Goal: Task Accomplishment & Management: Manage account settings

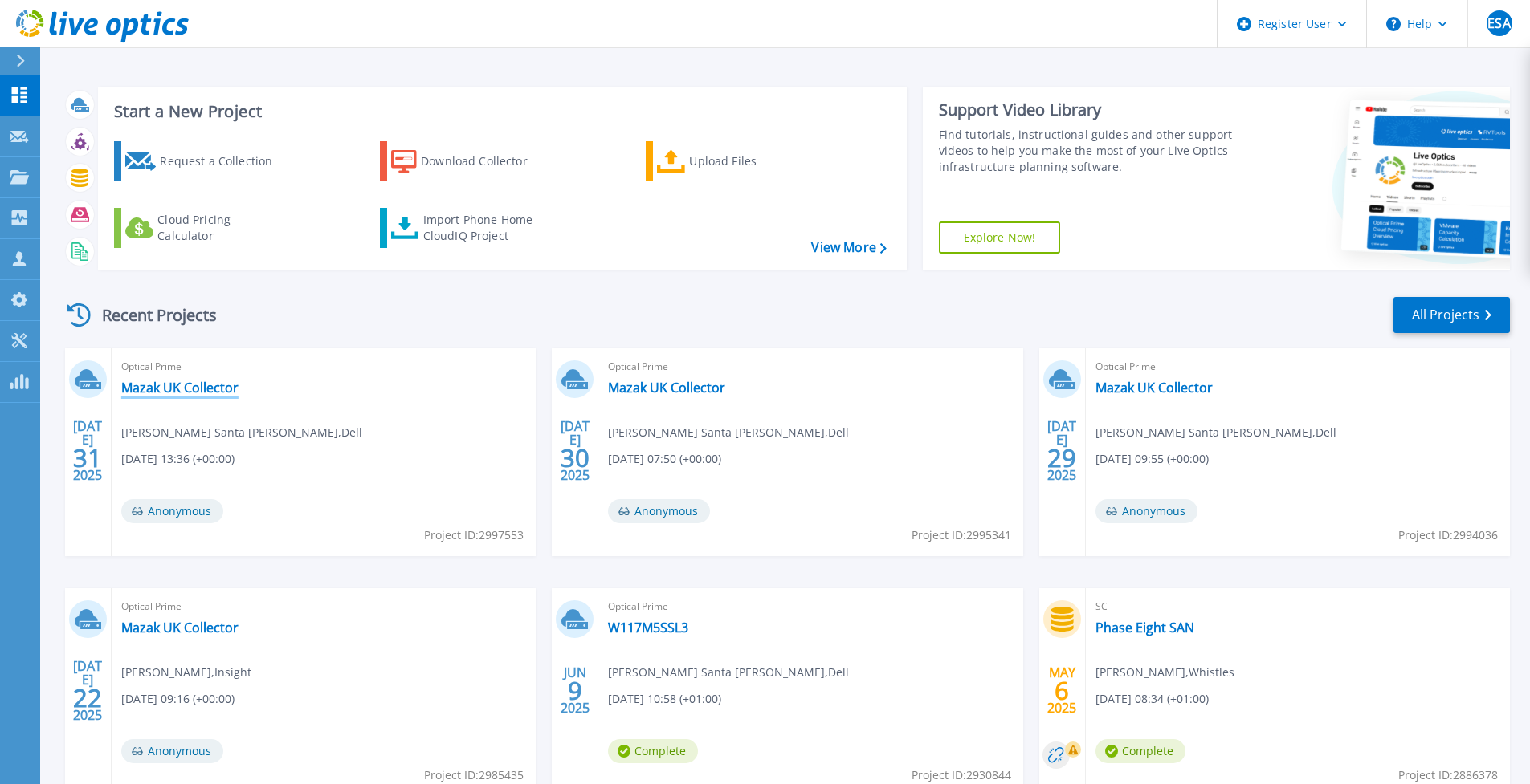
click at [204, 382] on link "Mazak UK Collector" at bounding box center [180, 387] width 117 height 16
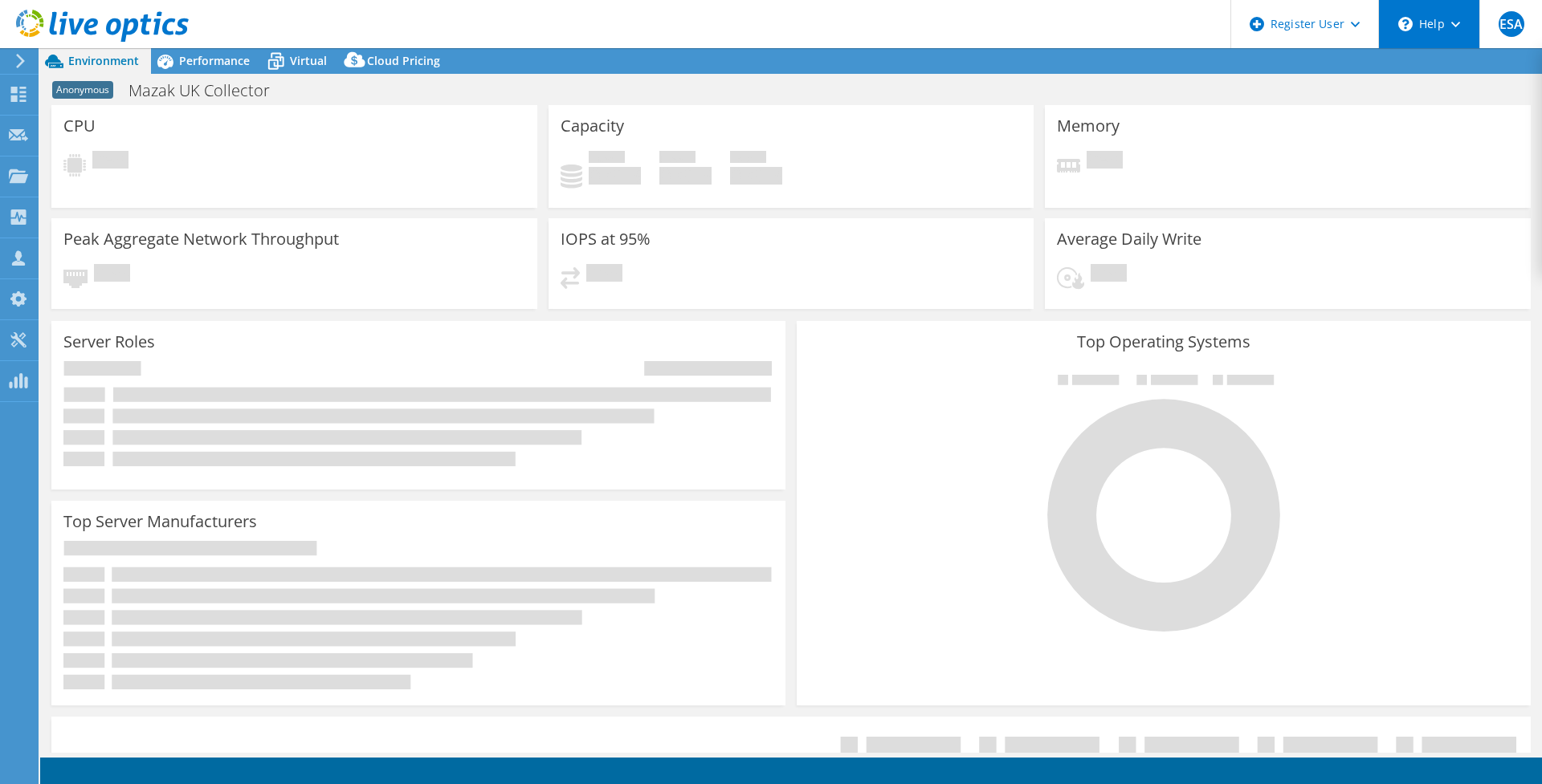
select select "USD"
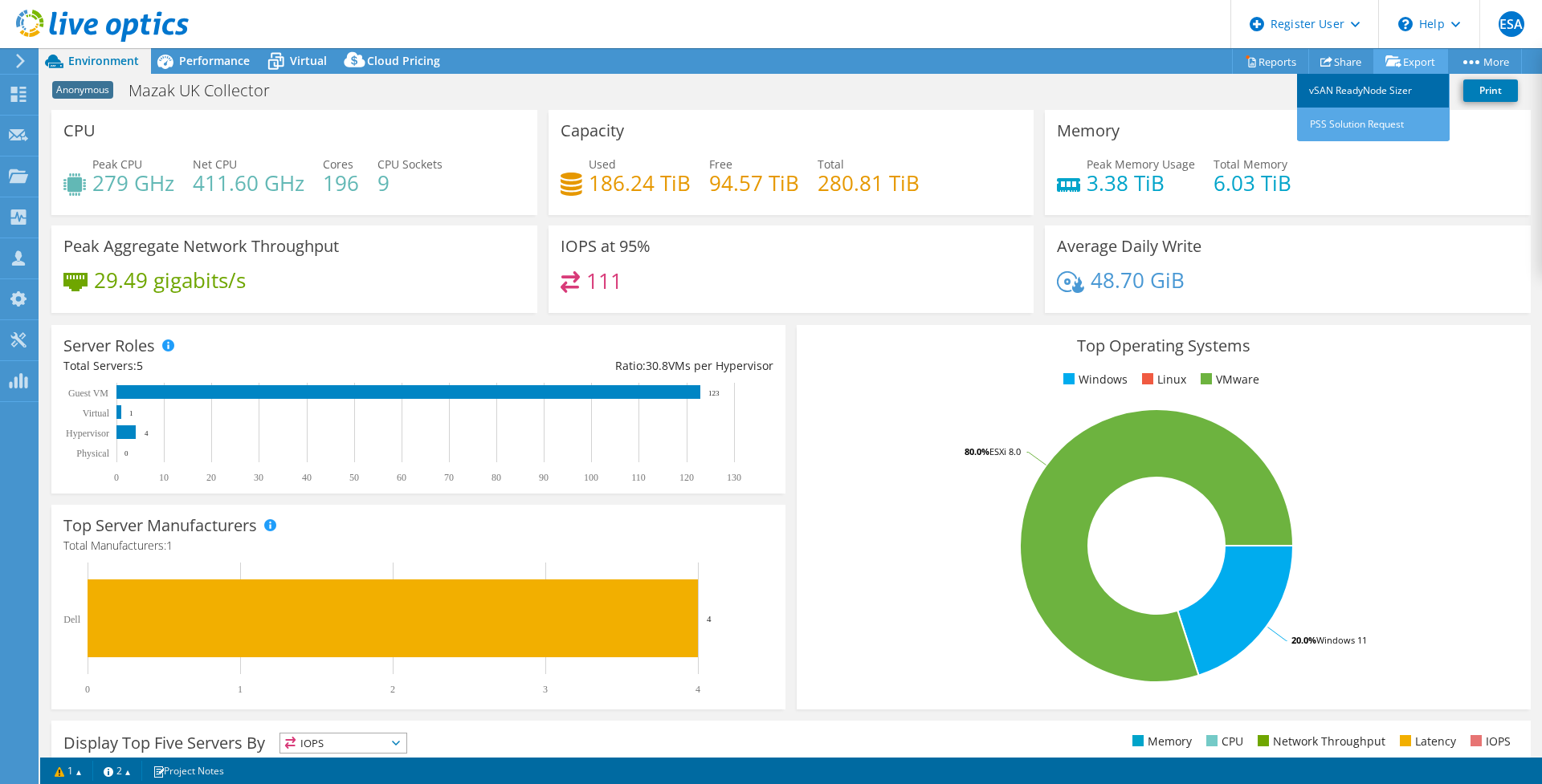
click at [1375, 80] on link "vSAN ReadyNode Sizer" at bounding box center [1374, 90] width 153 height 34
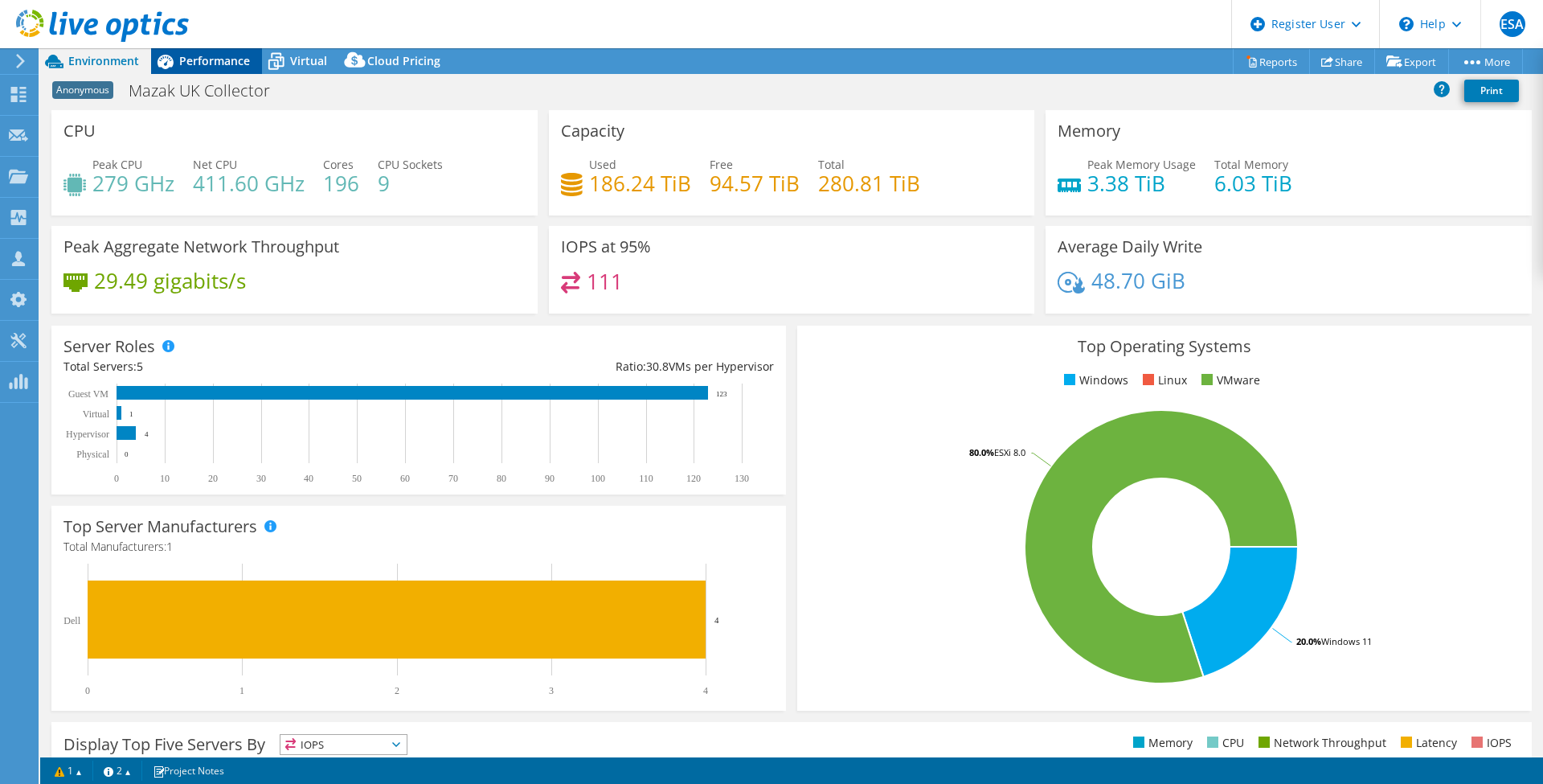
click at [189, 60] on span "Performance" at bounding box center [215, 60] width 70 height 15
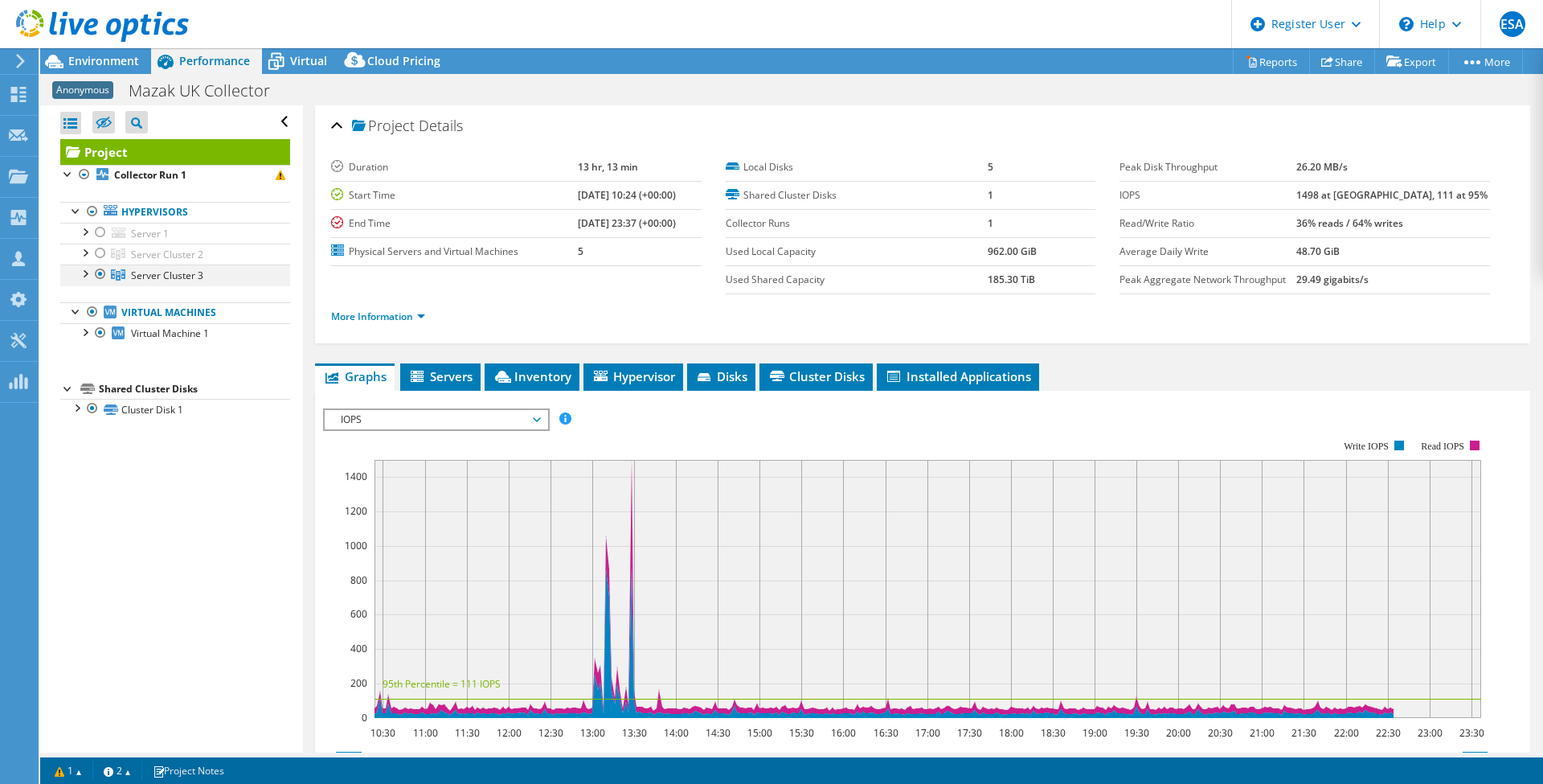
click at [87, 267] on div at bounding box center [84, 272] width 16 height 16
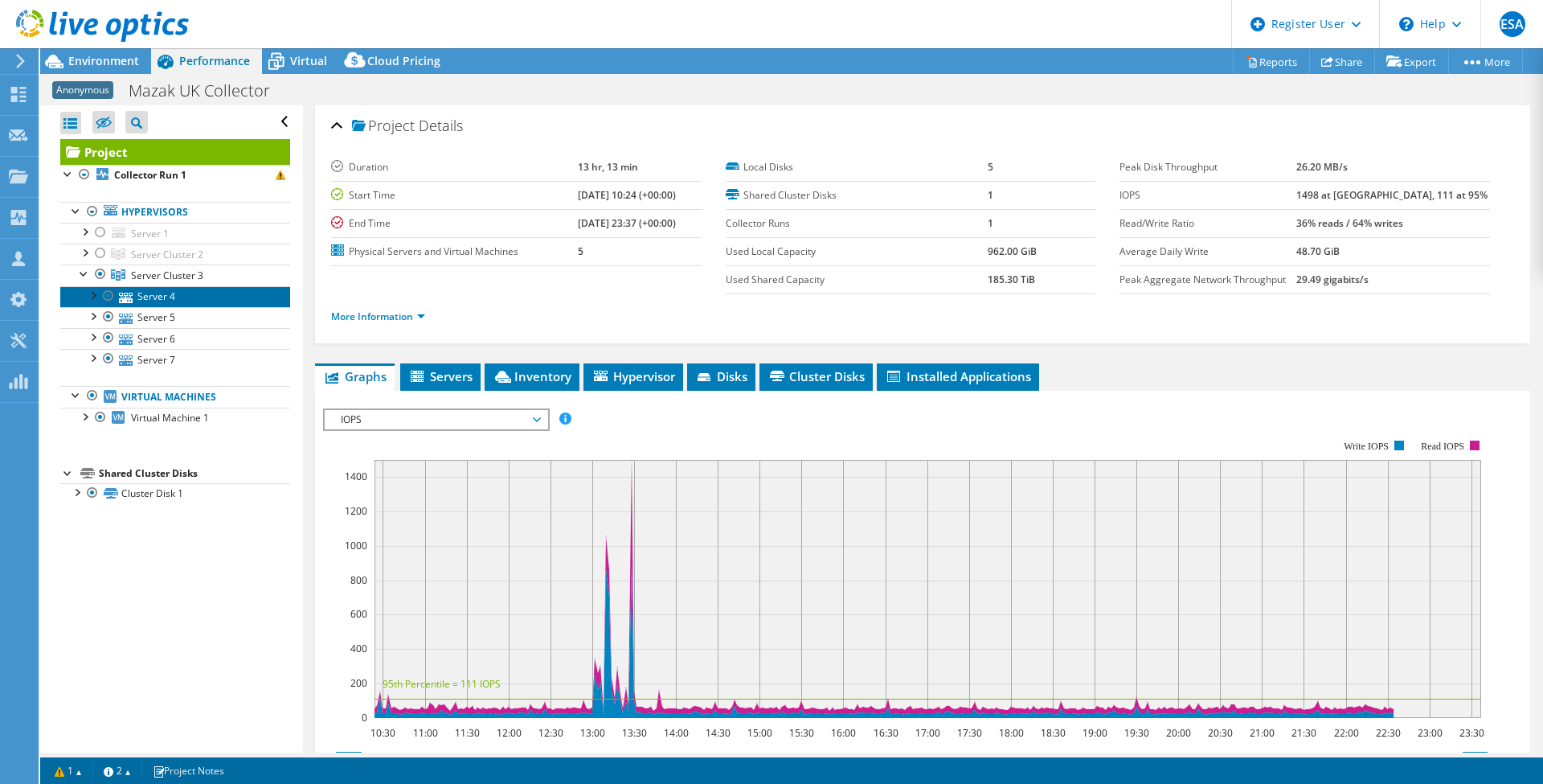
click at [195, 293] on link "Server 4" at bounding box center [175, 296] width 230 height 21
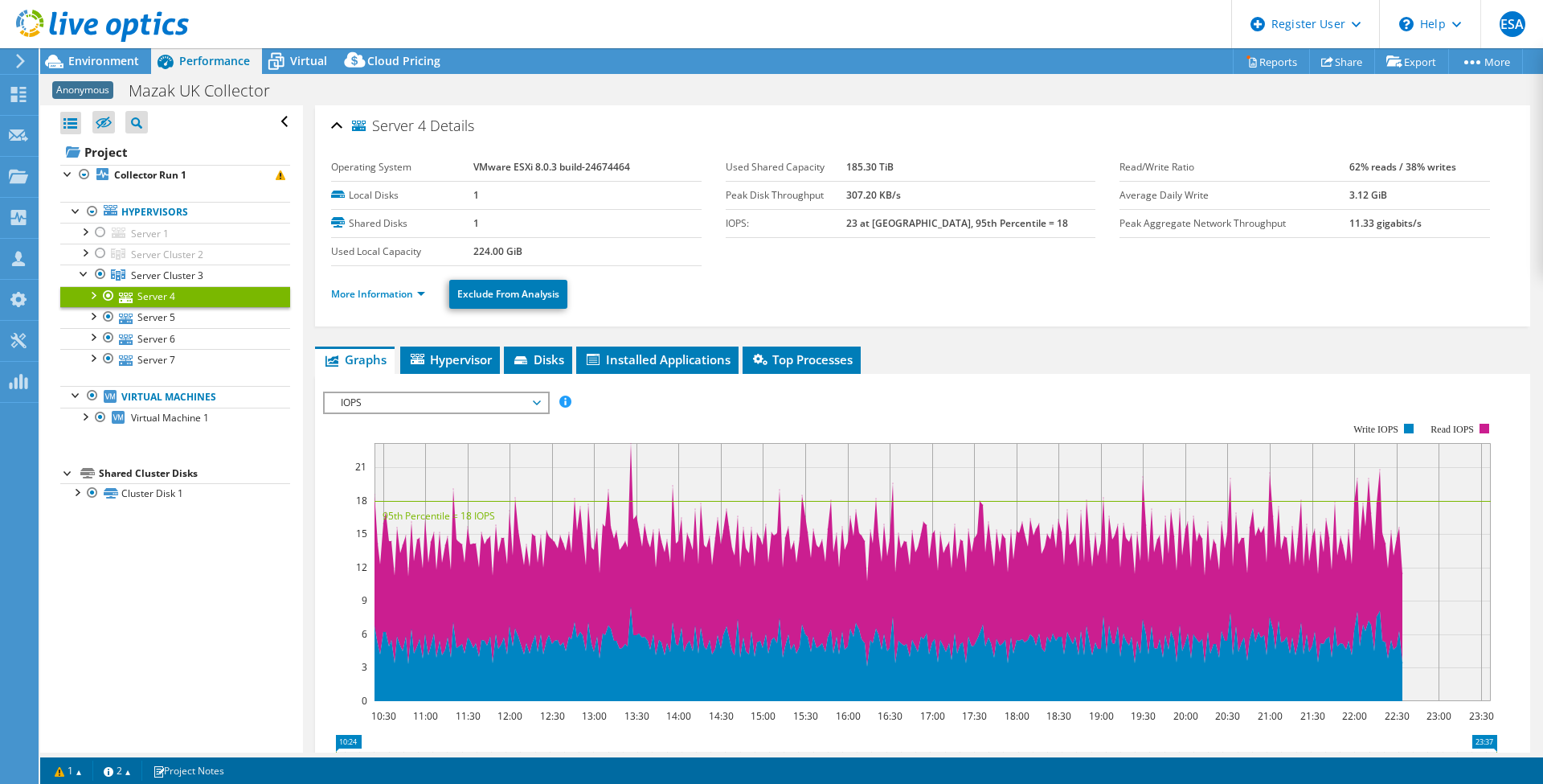
click at [386, 283] on ul "More Information Exclude From Analysis" at bounding box center [922, 292] width 1183 height 33
click at [392, 285] on li "More Information" at bounding box center [383, 293] width 104 height 18
click at [392, 293] on link "More Information" at bounding box center [378, 293] width 94 height 13
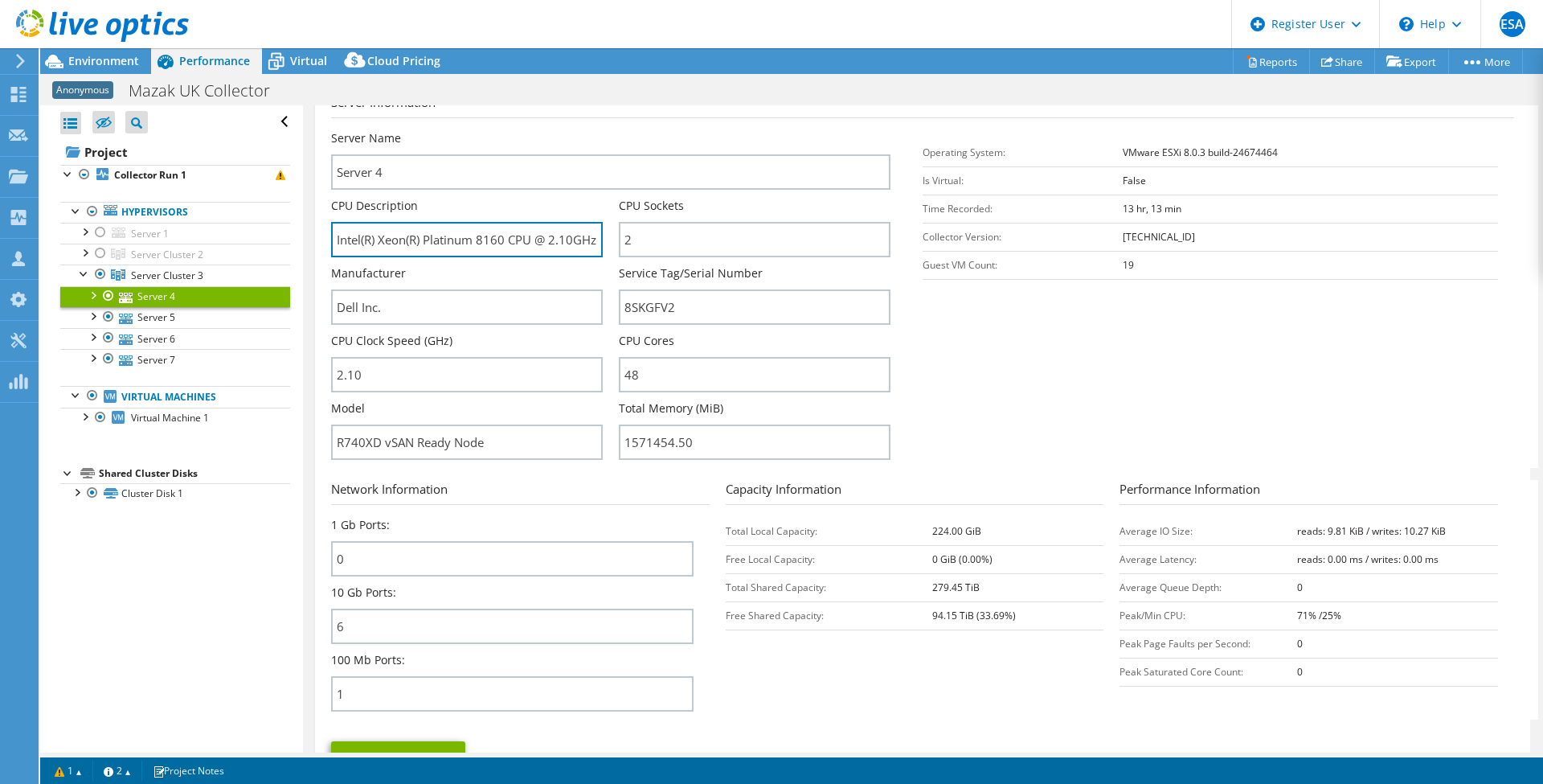
scroll to position [0, 57]
drag, startPoint x: 554, startPoint y: 248, endPoint x: 605, endPoint y: 248, distance: 51.0
click at [605, 248] on div "CPU Description Intel(R) Xeon(R) Platinum 8160 CPU @ 2.10GHz 2.10 GHz" at bounding box center [475, 227] width 288 height 60
drag, startPoint x: 482, startPoint y: 245, endPoint x: 405, endPoint y: 244, distance: 77.0
click at [408, 244] on input "Intel(R) Xeon(R) Platinum 8160 CPU @ 2.10GHz 2.10 GHz" at bounding box center [467, 240] width 272 height 35
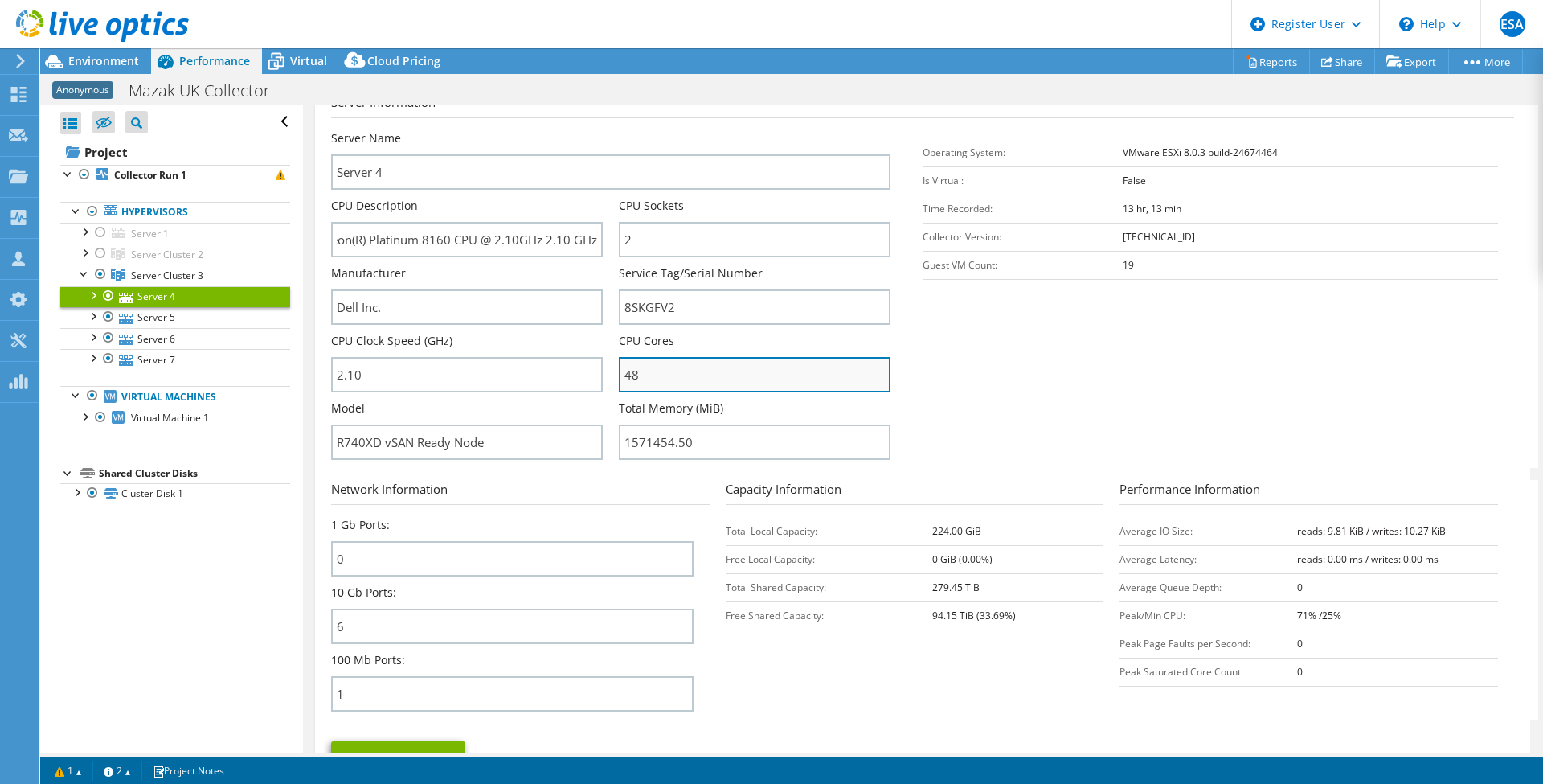
click at [637, 366] on input "48" at bounding box center [755, 375] width 272 height 35
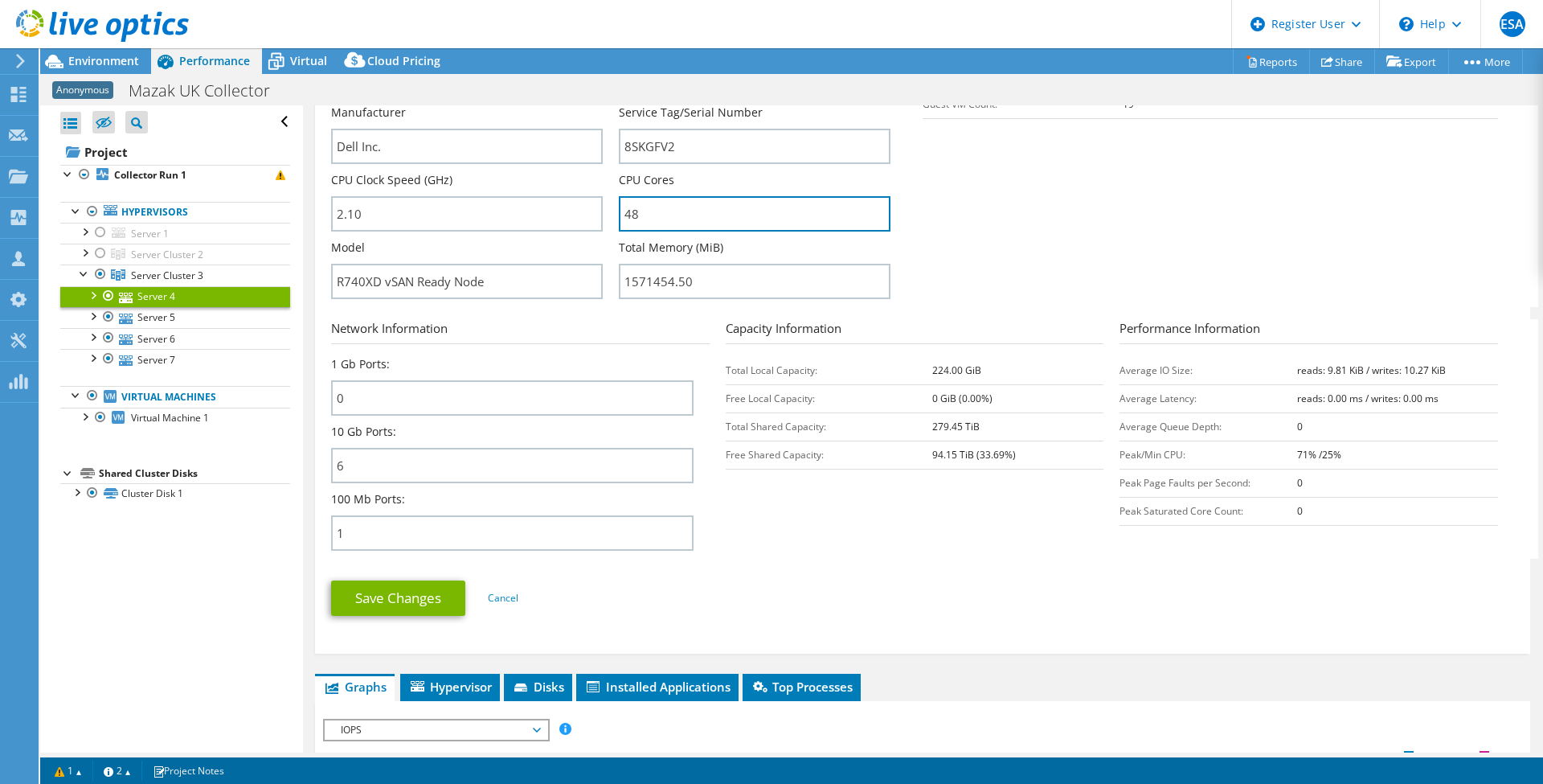
scroll to position [241, 0]
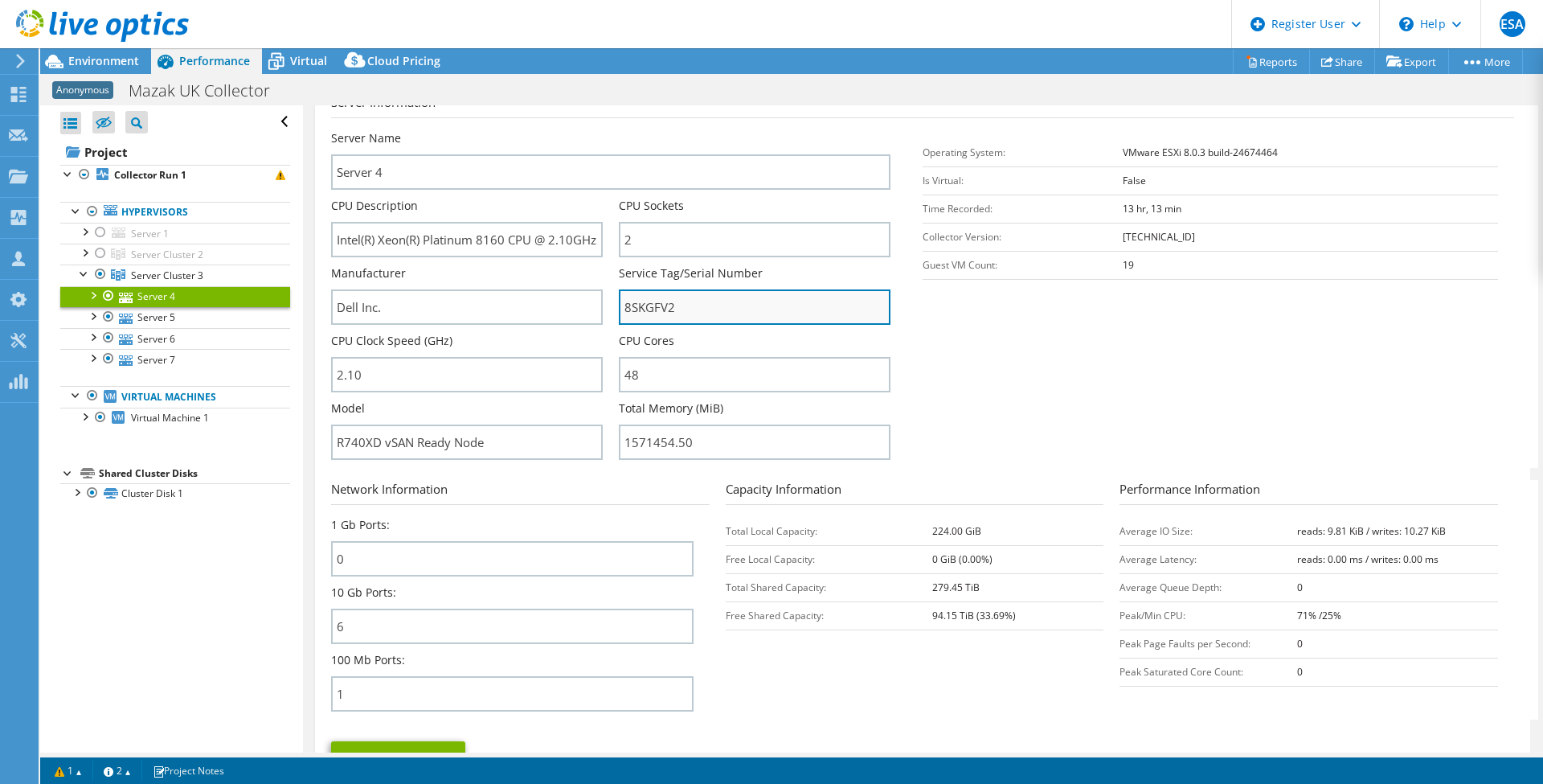
click at [648, 314] on input "8SKGFV2" at bounding box center [755, 307] width 272 height 35
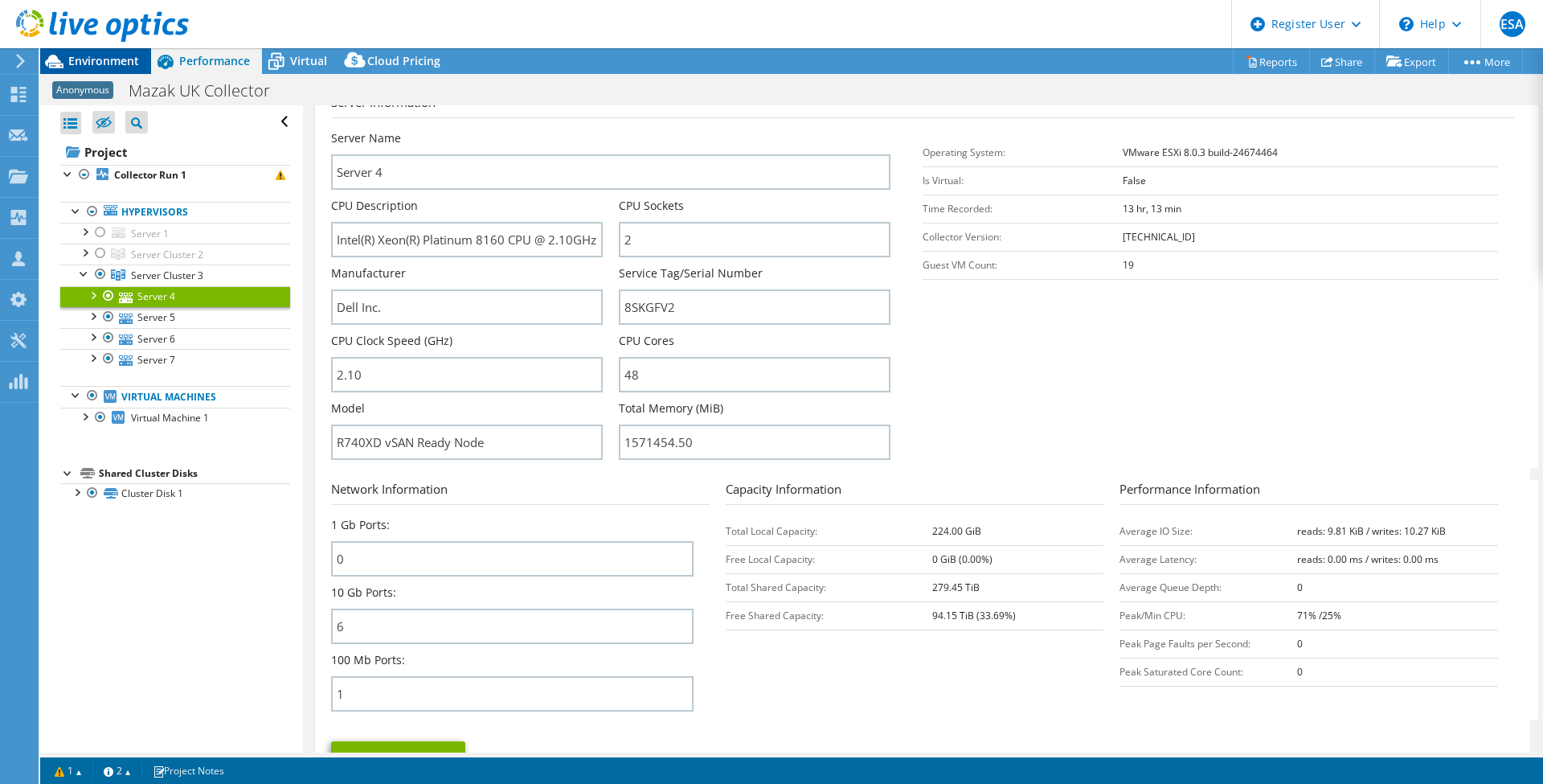
click at [103, 64] on span "Environment" at bounding box center [103, 60] width 70 height 15
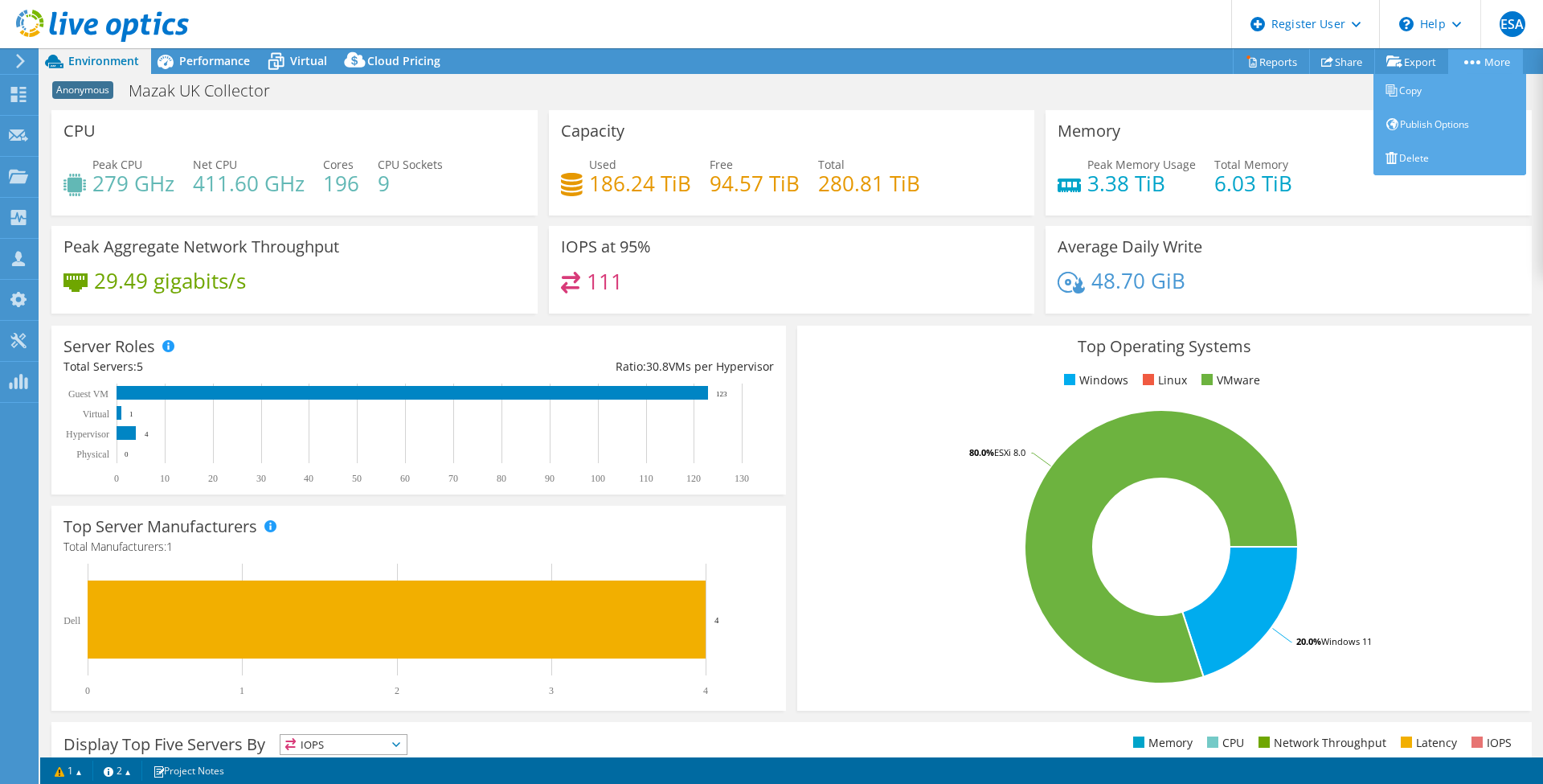
click at [1500, 60] on link "More" at bounding box center [1485, 61] width 75 height 25
click at [1449, 122] on link "Publish Options" at bounding box center [1450, 124] width 153 height 34
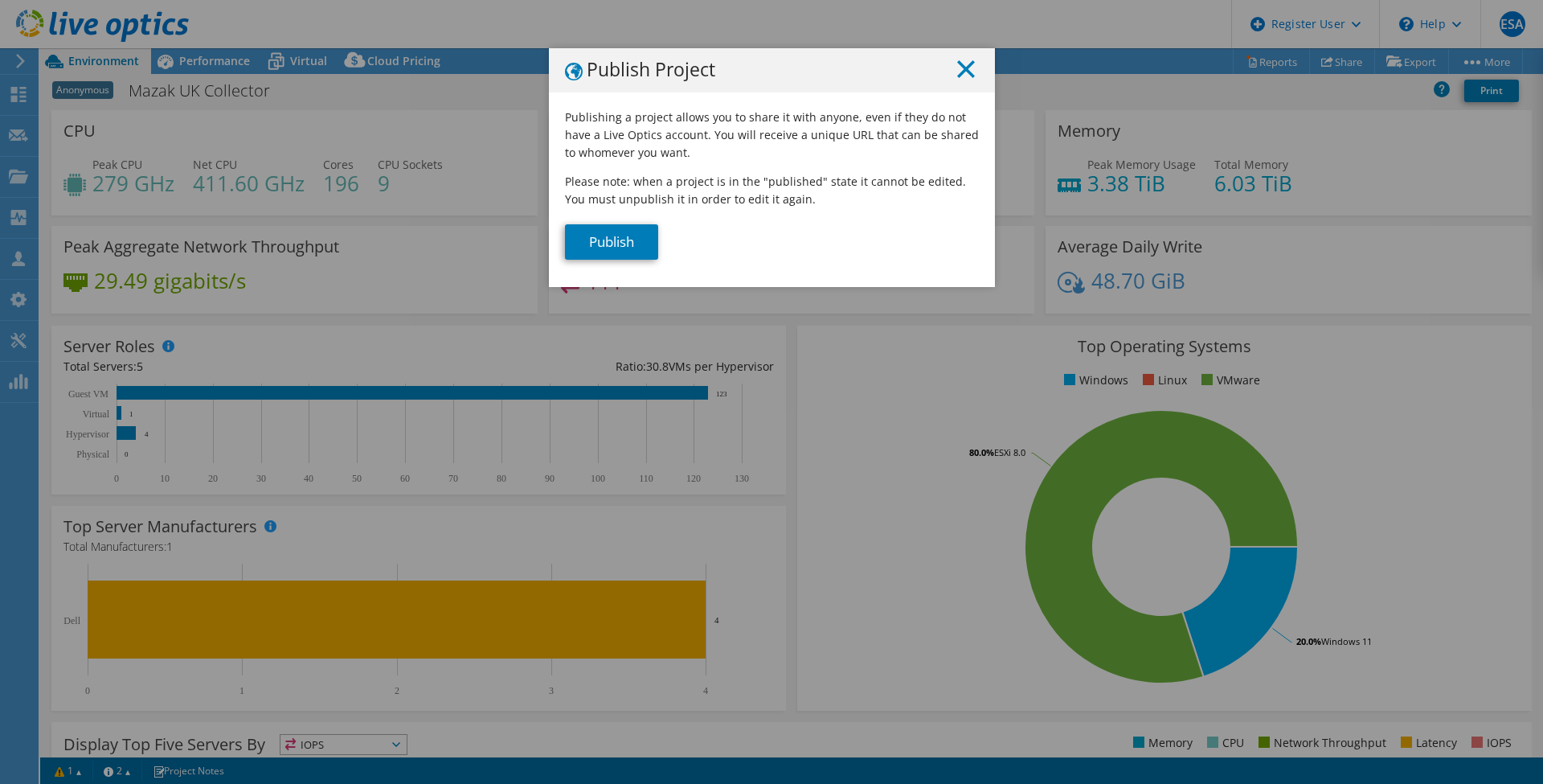
click at [964, 62] on icon at bounding box center [966, 69] width 18 height 18
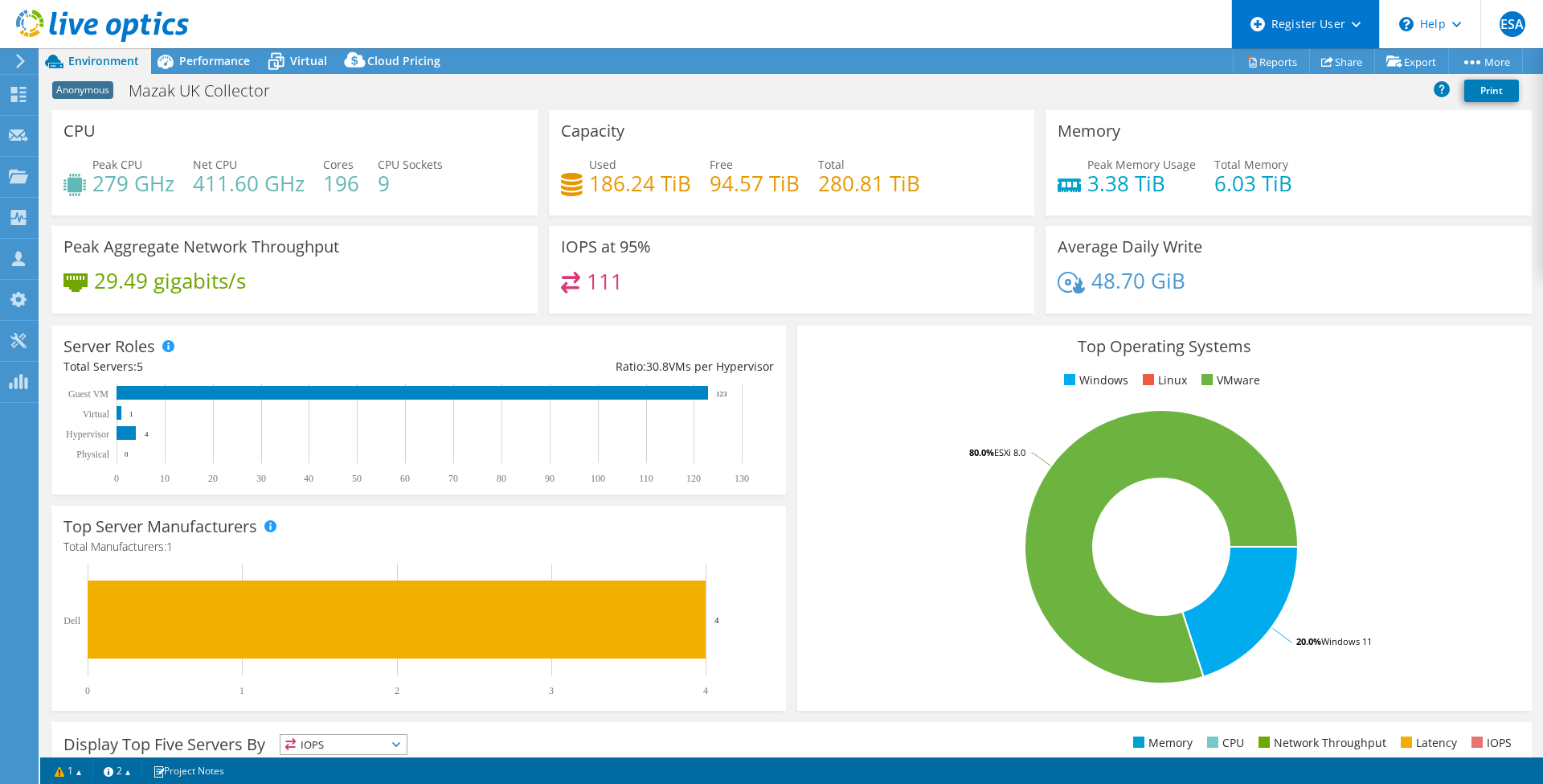
click at [1366, 21] on div "Register User" at bounding box center [1305, 24] width 148 height 49
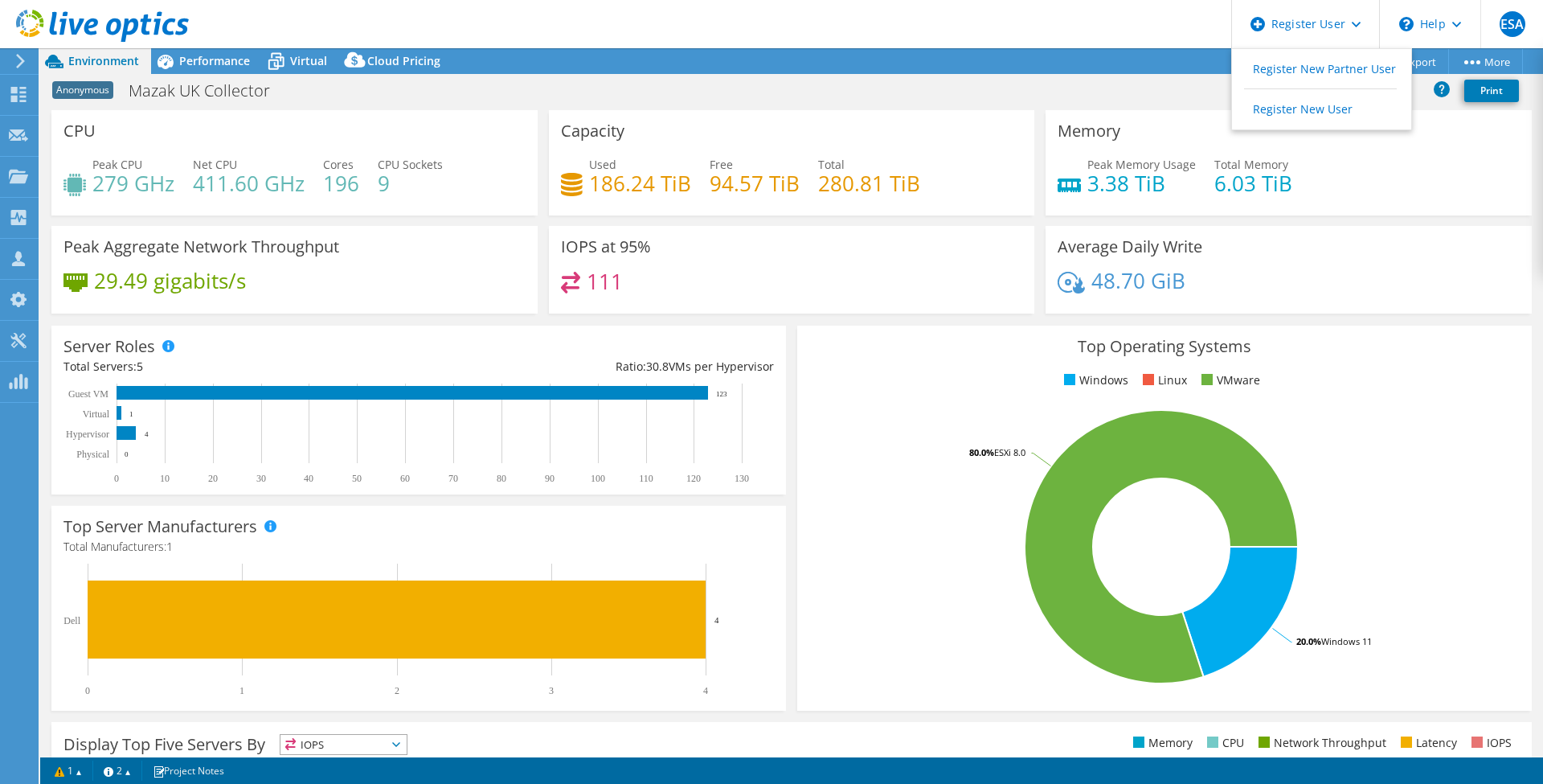
click at [1453, 203] on div "Peak Memory Usage 3.38 TiB Total Memory 6.03 TiB" at bounding box center [1288, 182] width 462 height 52
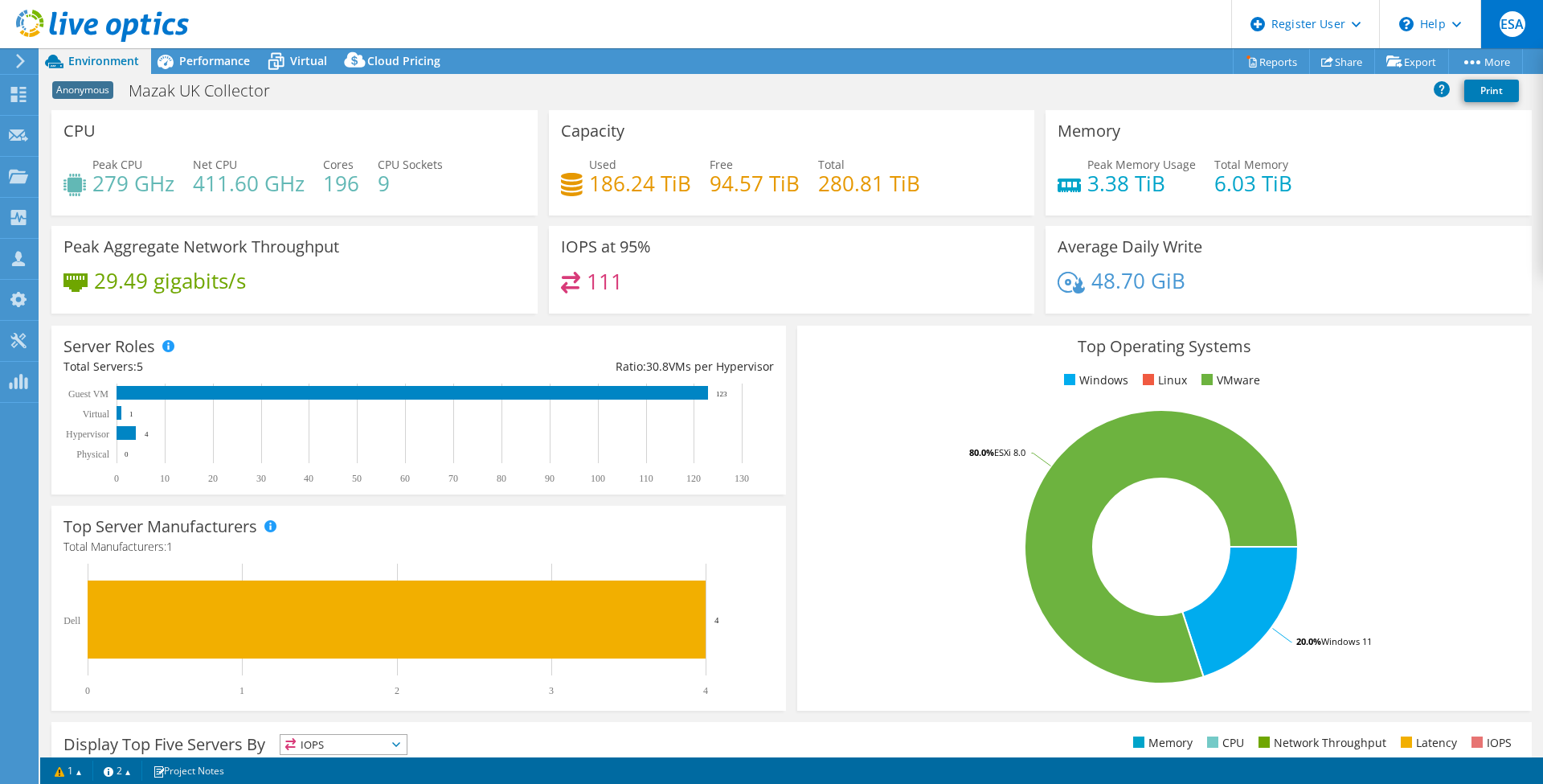
click at [1520, 20] on span "ESA" at bounding box center [1513, 23] width 26 height 26
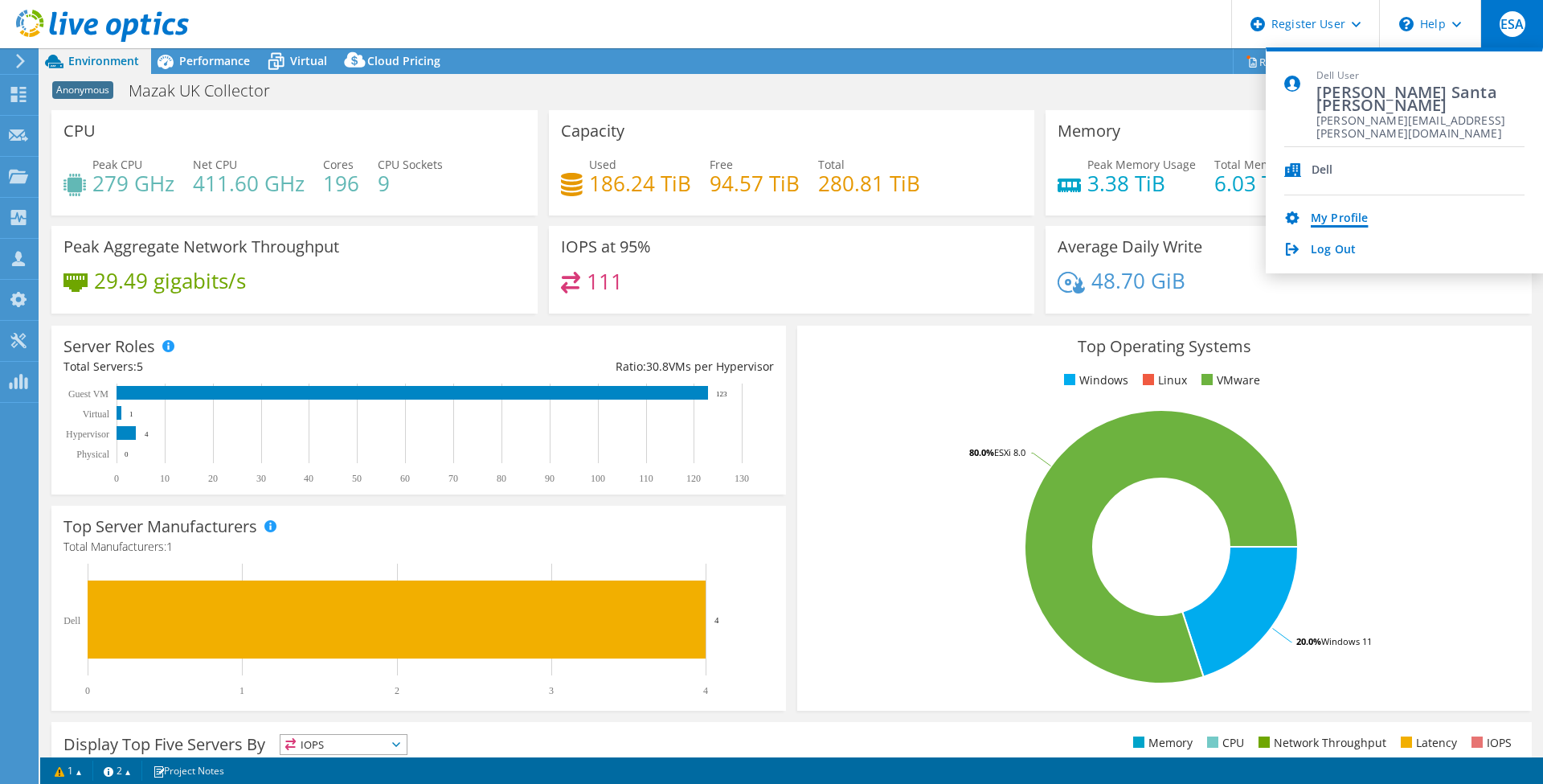
click at [1345, 213] on link "My Profile" at bounding box center [1339, 219] width 57 height 15
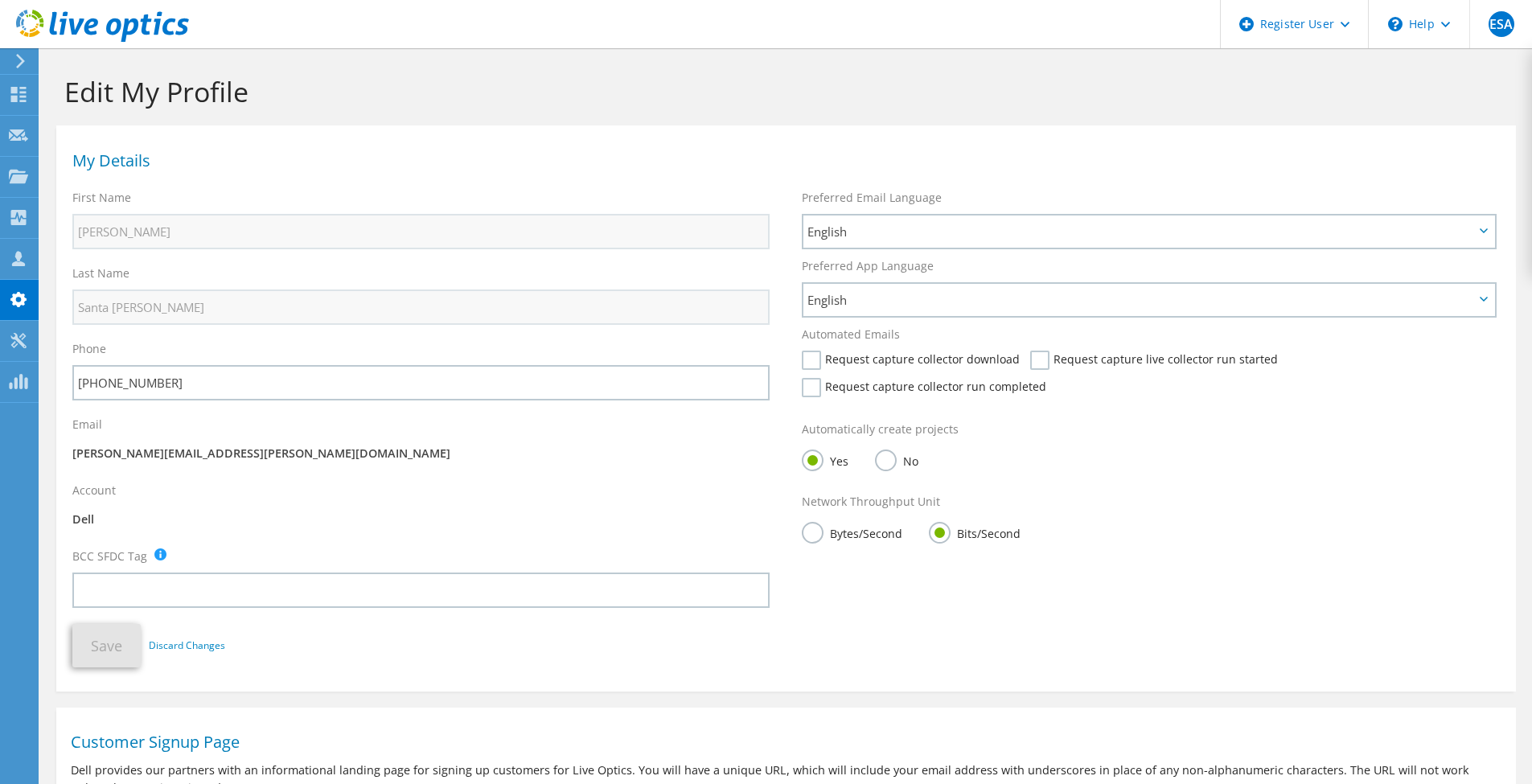
click at [823, 527] on label "Bytes/Second" at bounding box center [852, 532] width 101 height 20
click at [0, 0] on input "Bytes/Second" at bounding box center [0, 0] width 0 height 0
click at [107, 628] on button "Save" at bounding box center [106, 646] width 68 height 44
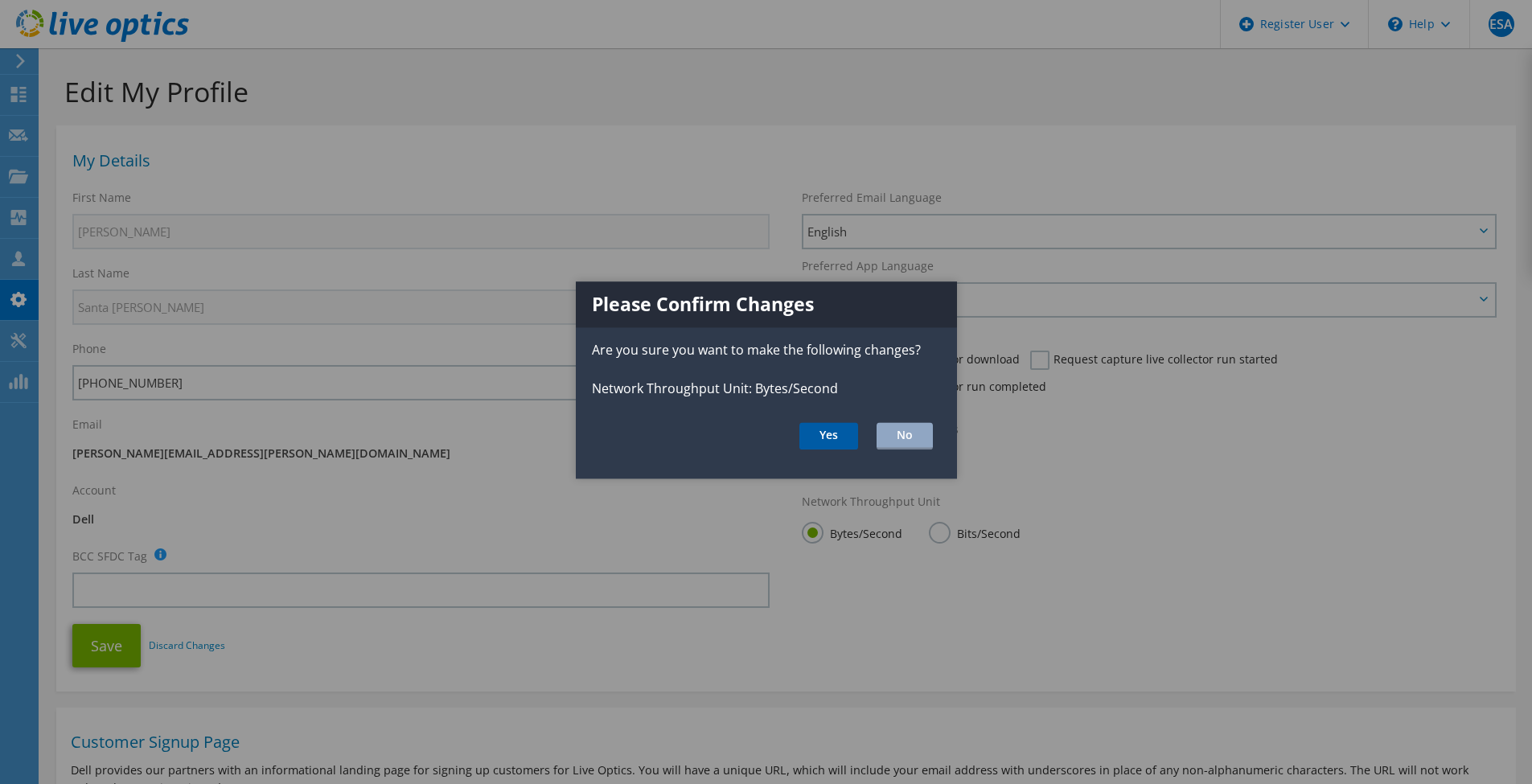
click at [842, 438] on button "Yes" at bounding box center [829, 435] width 59 height 28
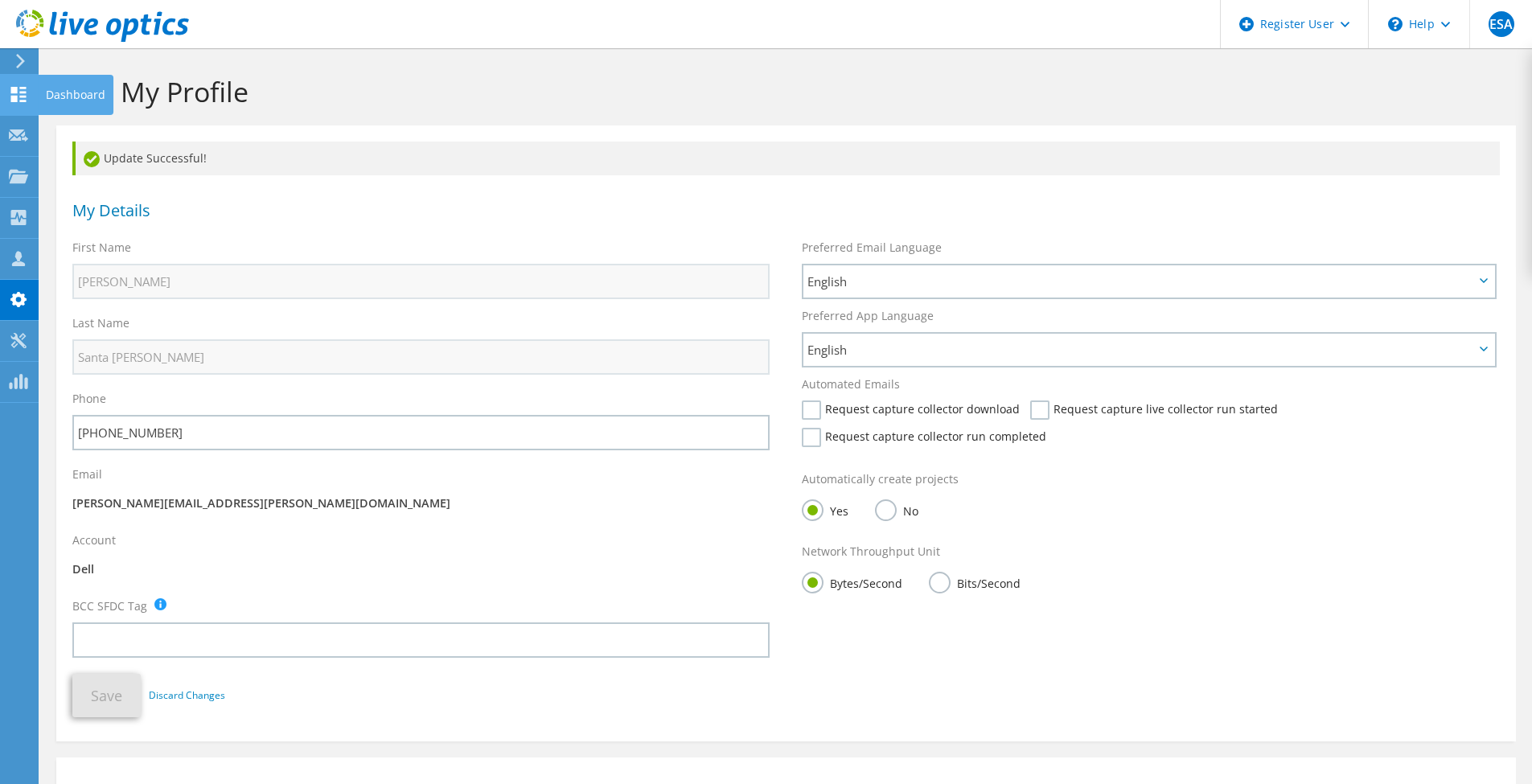
click at [21, 101] on use at bounding box center [18, 95] width 15 height 15
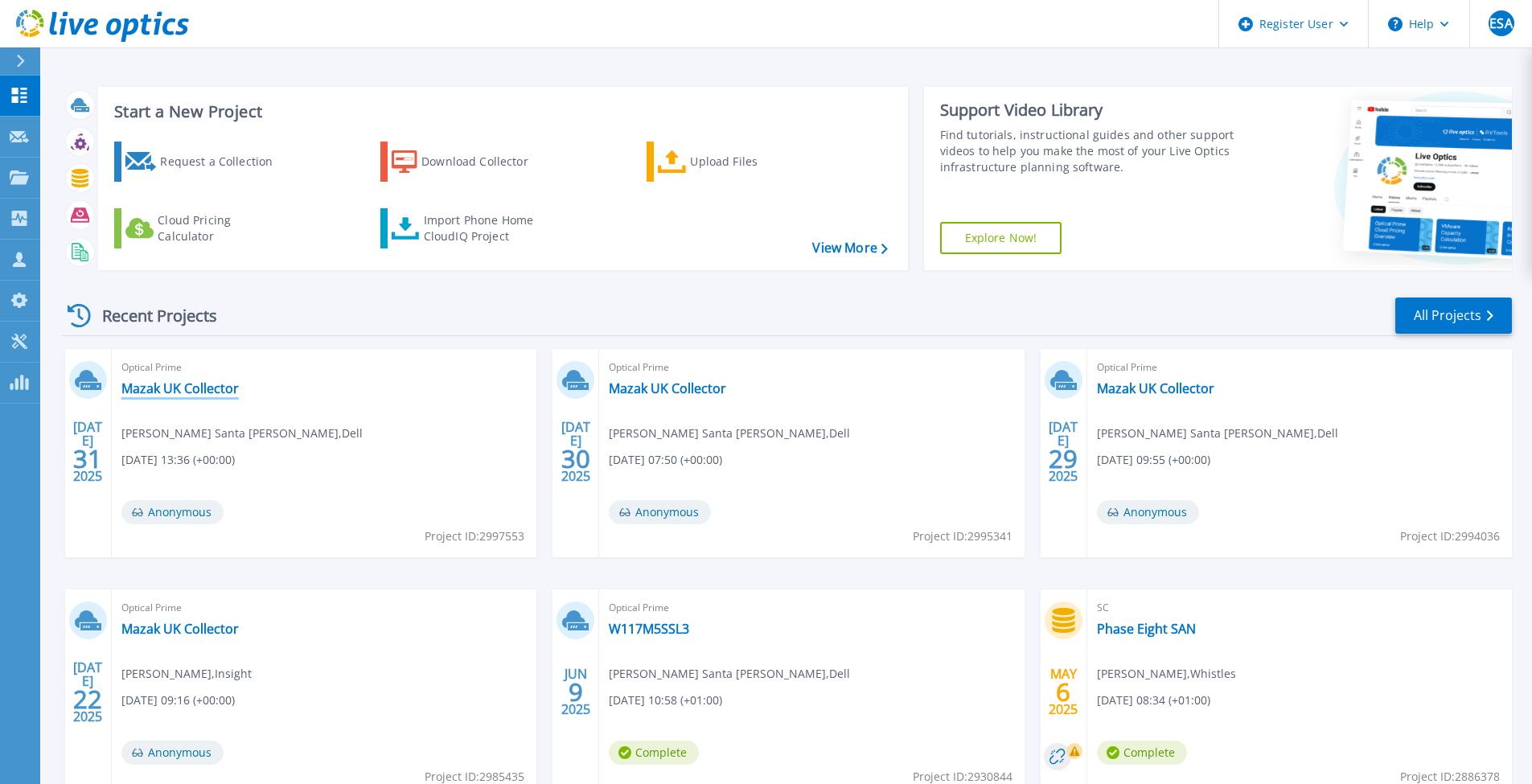
click at [204, 383] on link "Mazak UK Collector" at bounding box center [180, 387] width 117 height 16
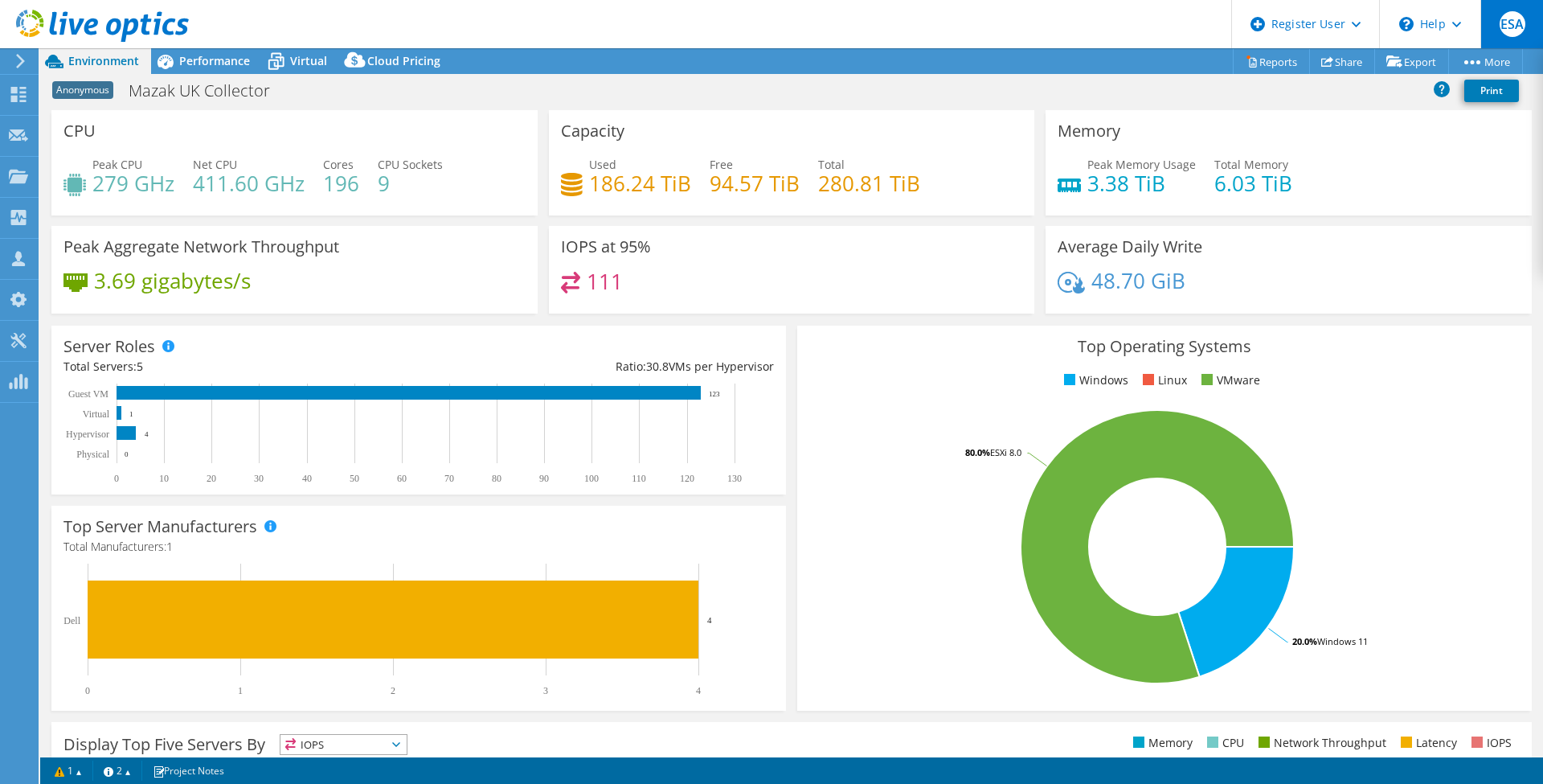
click at [1506, 22] on span "ESA" at bounding box center [1513, 23] width 26 height 26
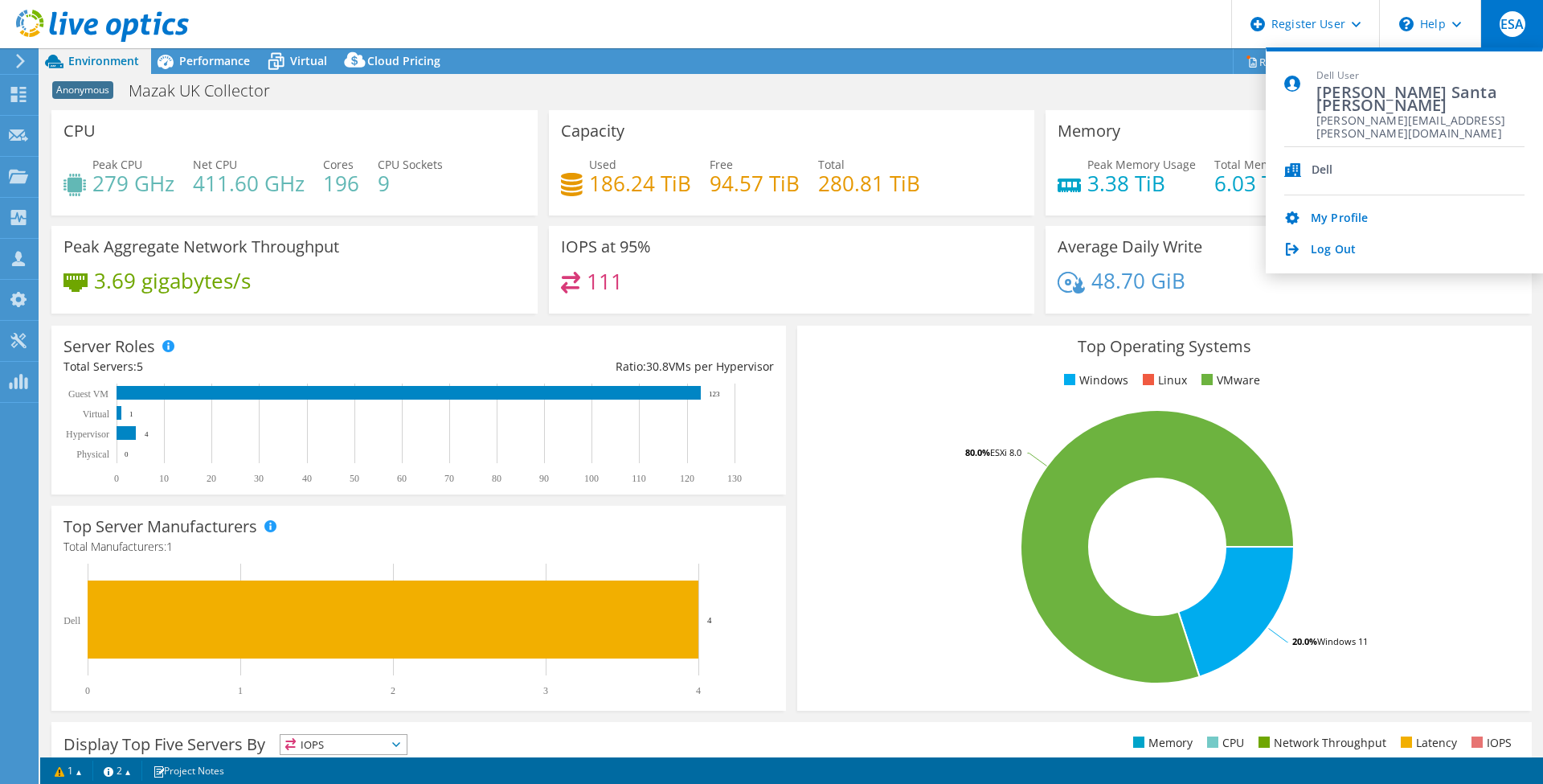
click at [1317, 164] on div "Dell" at bounding box center [1322, 171] width 22 height 15
click at [1287, 167] on icon at bounding box center [1293, 170] width 17 height 13
click at [1329, 206] on div "My Profile Log Out" at bounding box center [1405, 226] width 241 height 63
click at [1327, 215] on link "My Profile" at bounding box center [1339, 219] width 57 height 15
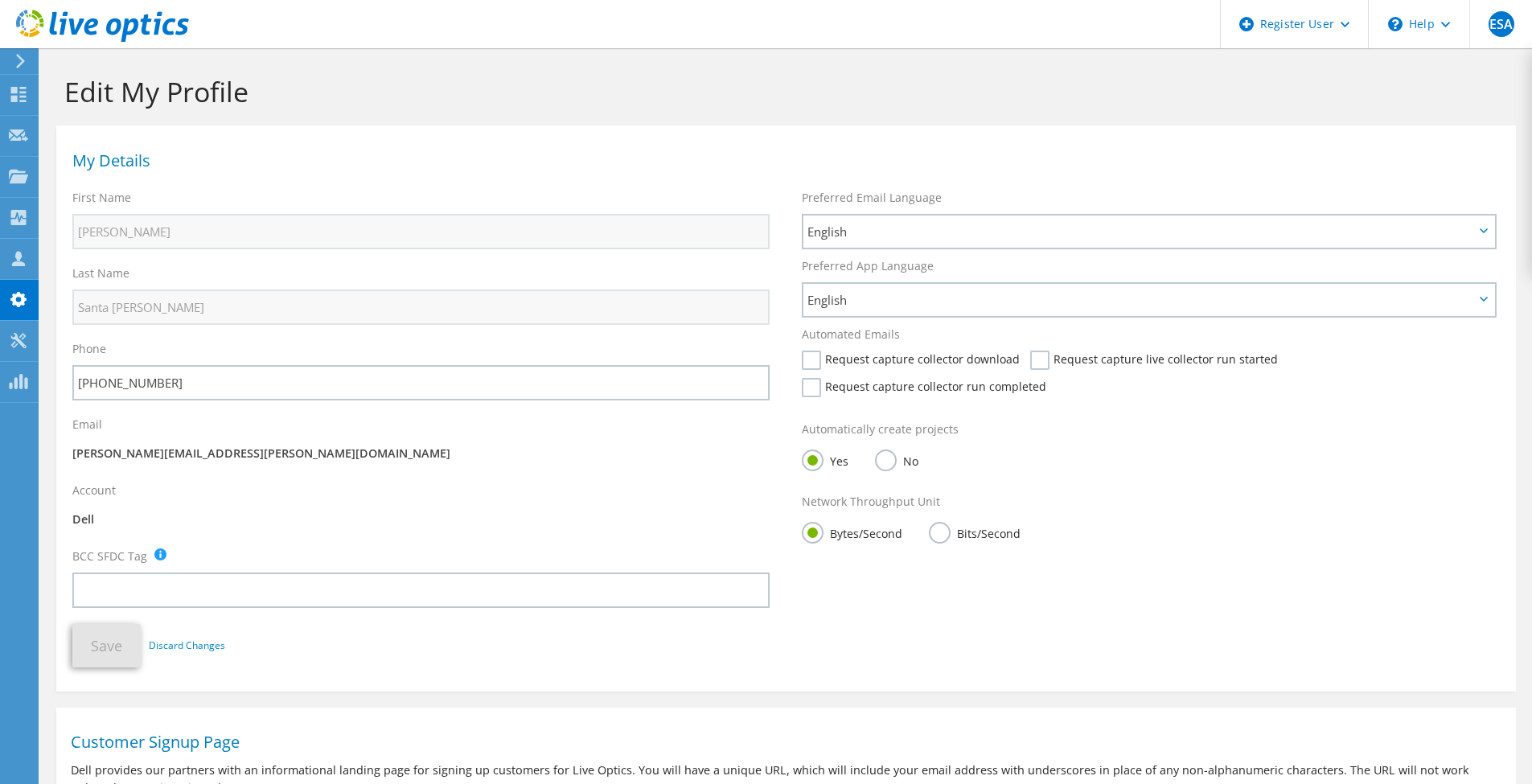
click at [940, 525] on label "Bits/Second" at bounding box center [974, 532] width 91 height 20
click at [0, 0] on input "Bits/Second" at bounding box center [0, 0] width 0 height 0
click at [94, 664] on button "Save" at bounding box center [106, 646] width 68 height 44
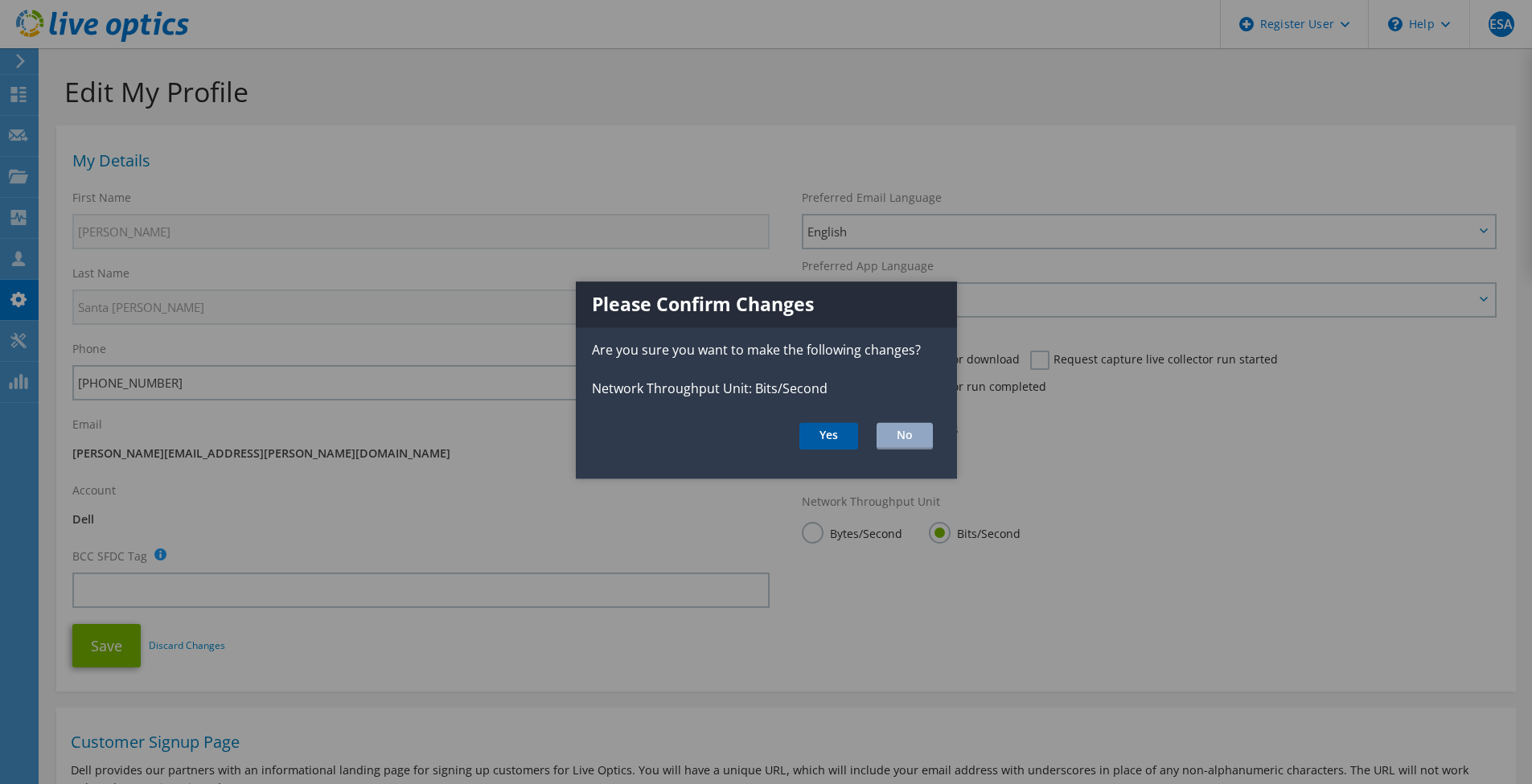
click at [826, 435] on button "Yes" at bounding box center [829, 435] width 59 height 28
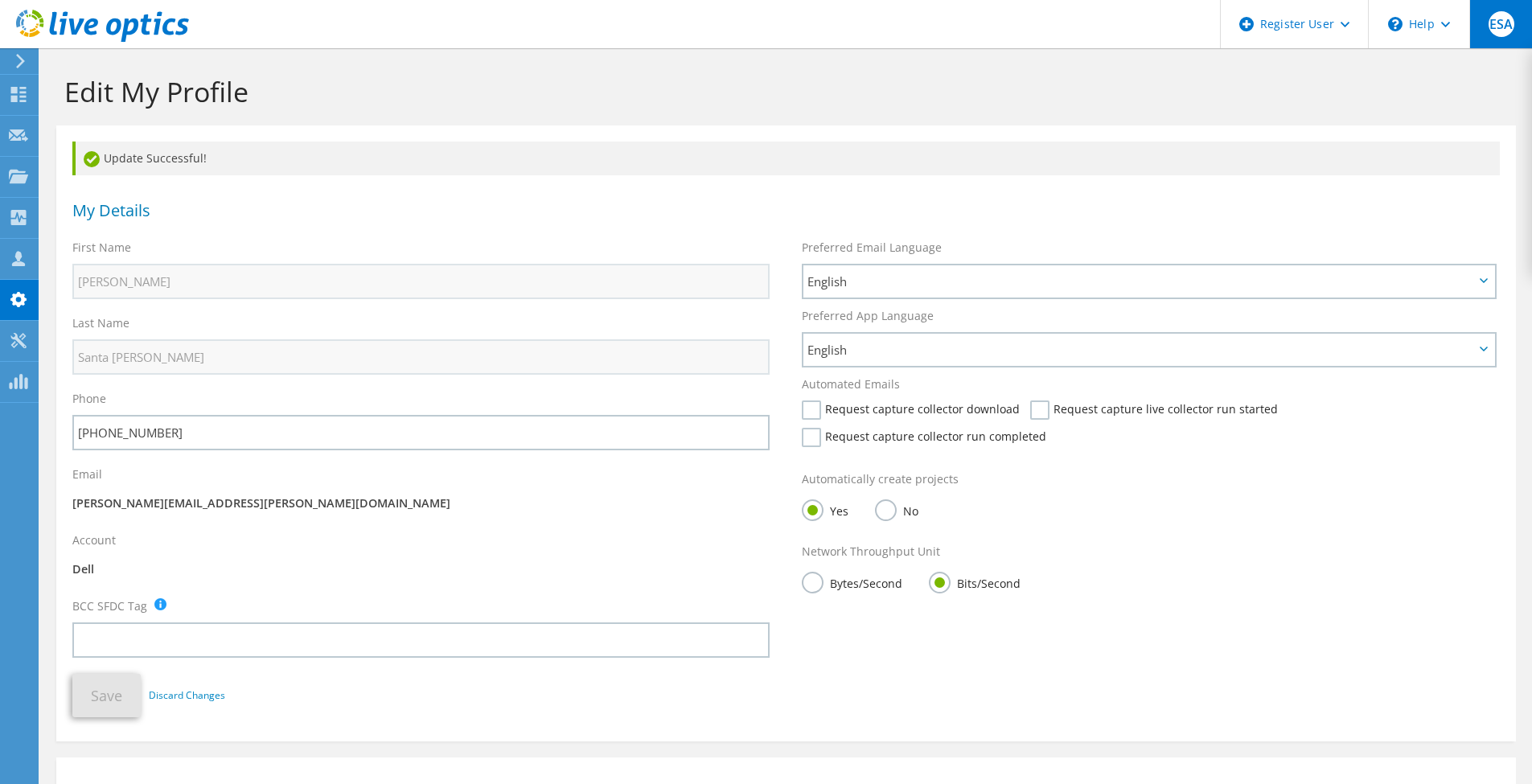
click at [1495, 21] on span "ESA" at bounding box center [1501, 23] width 26 height 26
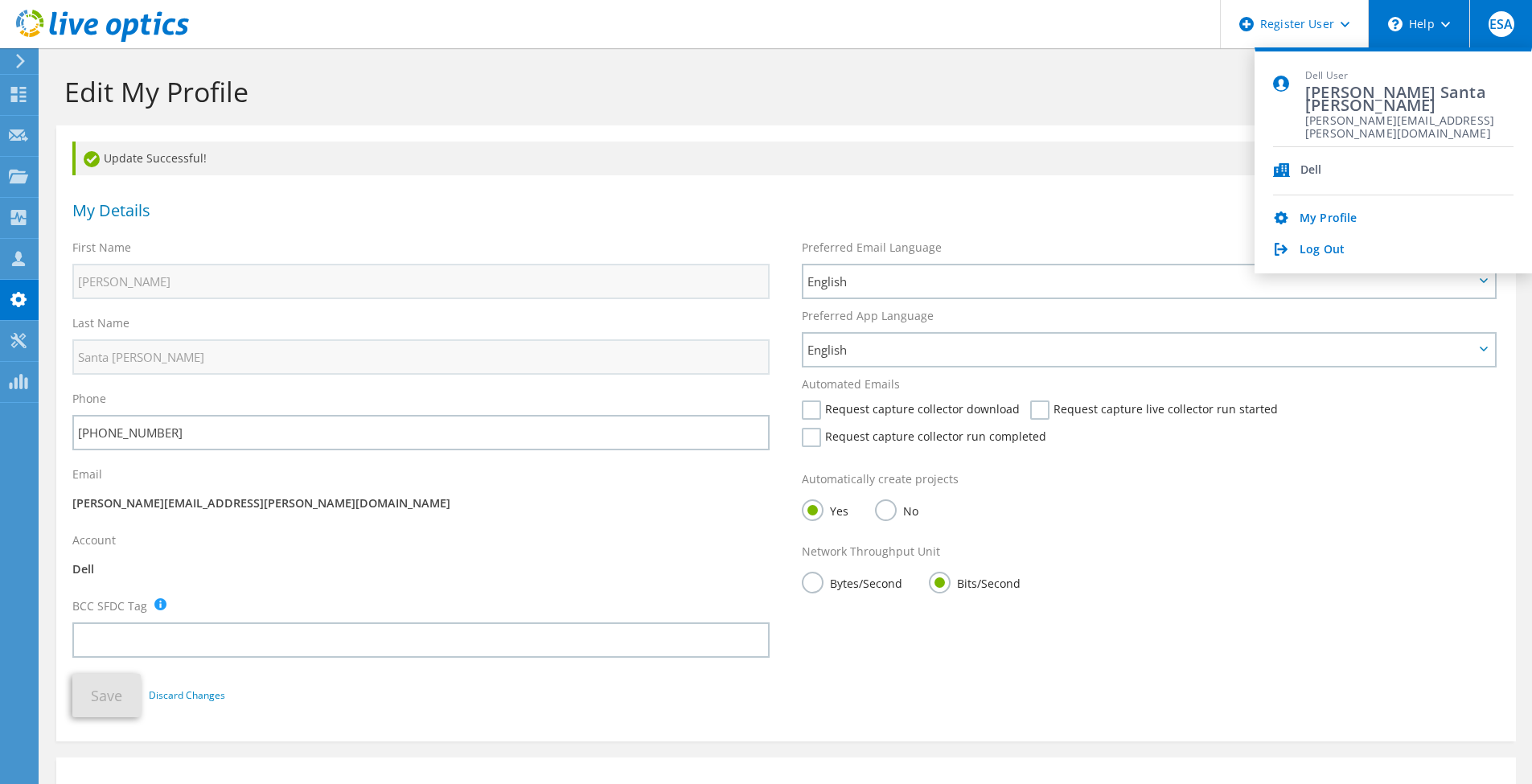
click at [1443, 19] on div "\n Help" at bounding box center [1418, 24] width 102 height 49
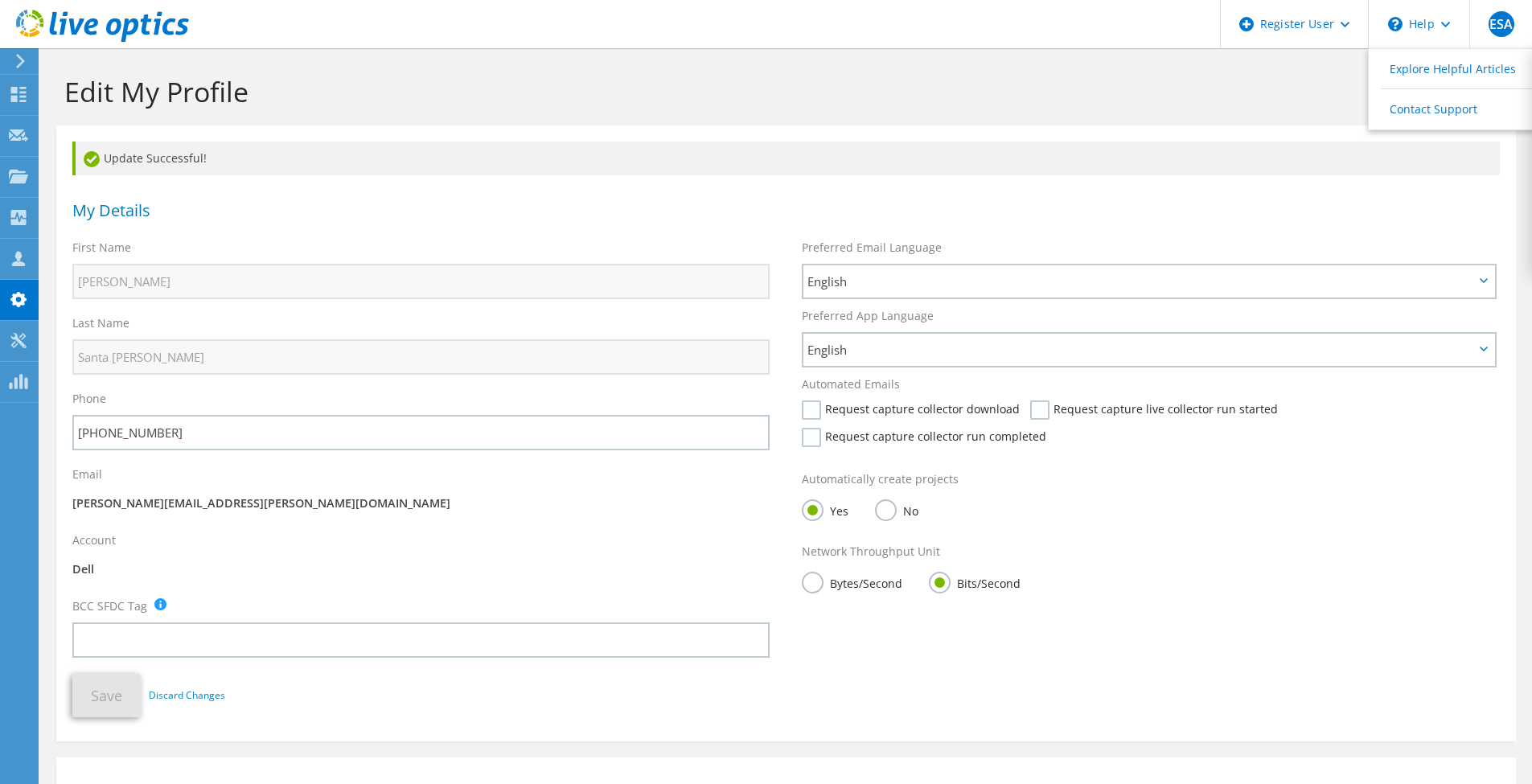
click at [557, 89] on h1 "Edit My Profile" at bounding box center [782, 91] width 1436 height 34
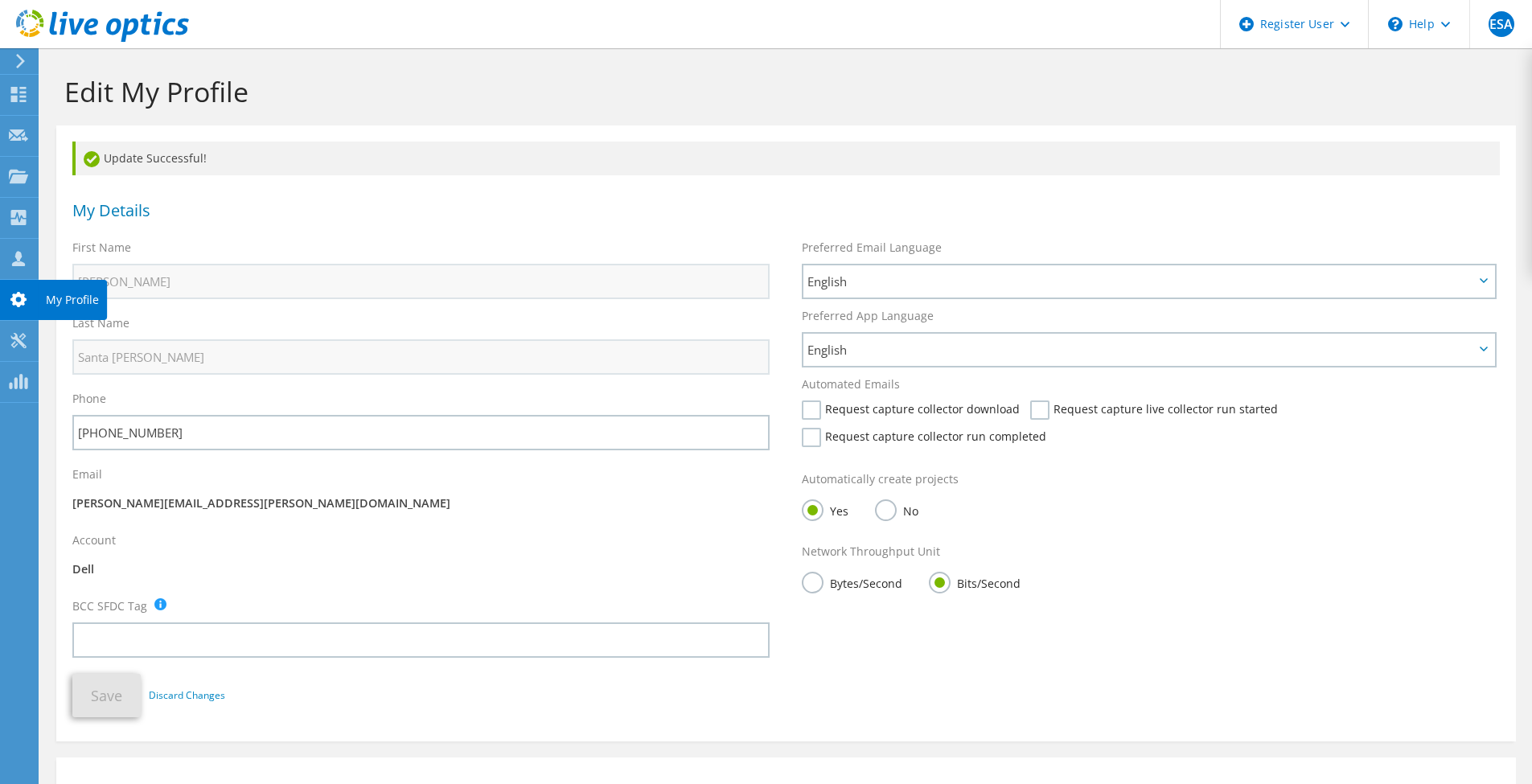
click at [11, 303] on icon at bounding box center [18, 299] width 19 height 15
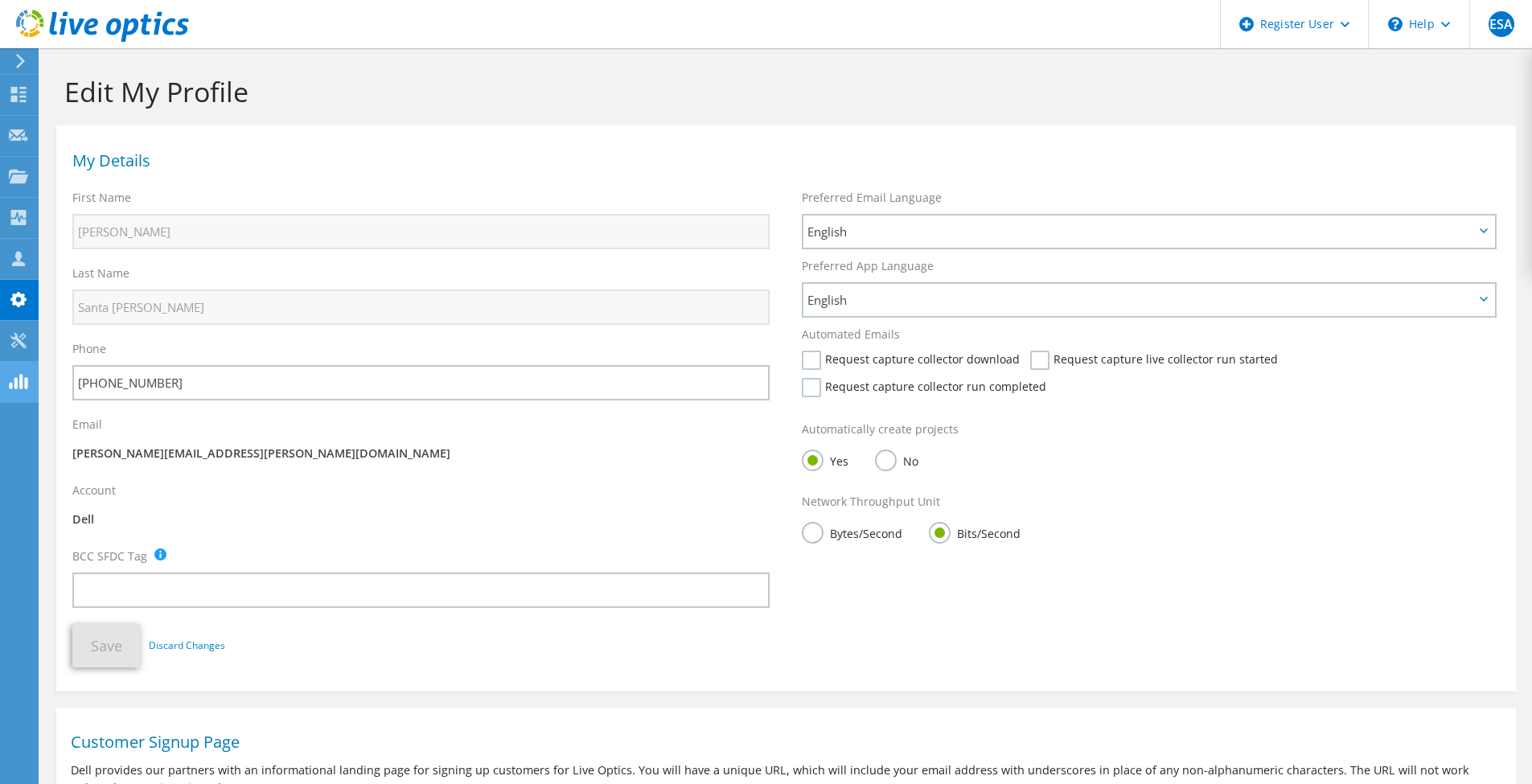
click at [15, 379] on use at bounding box center [18, 382] width 18 height 15
click at [13, 335] on icon at bounding box center [18, 340] width 19 height 15
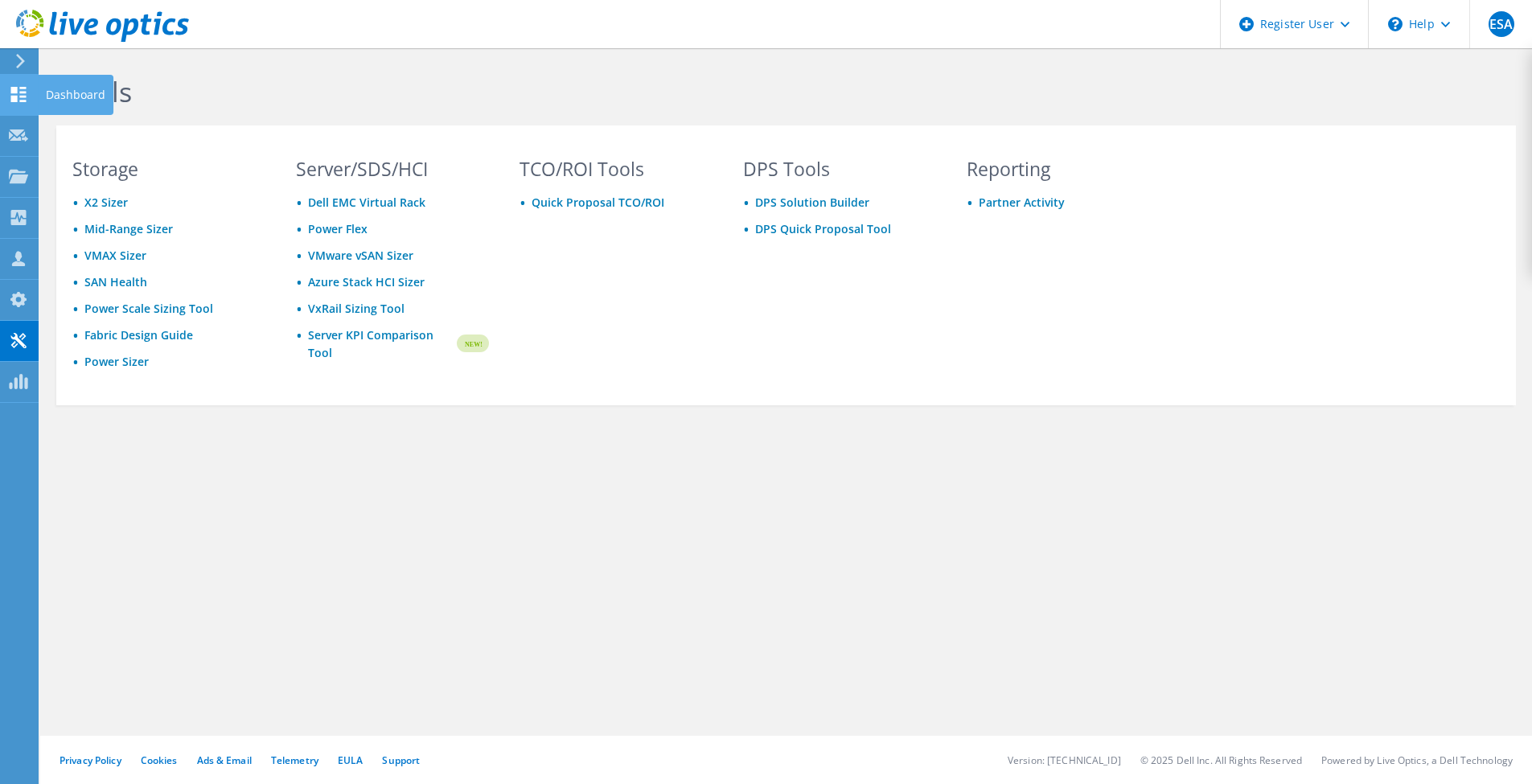
click at [17, 89] on use at bounding box center [18, 95] width 15 height 15
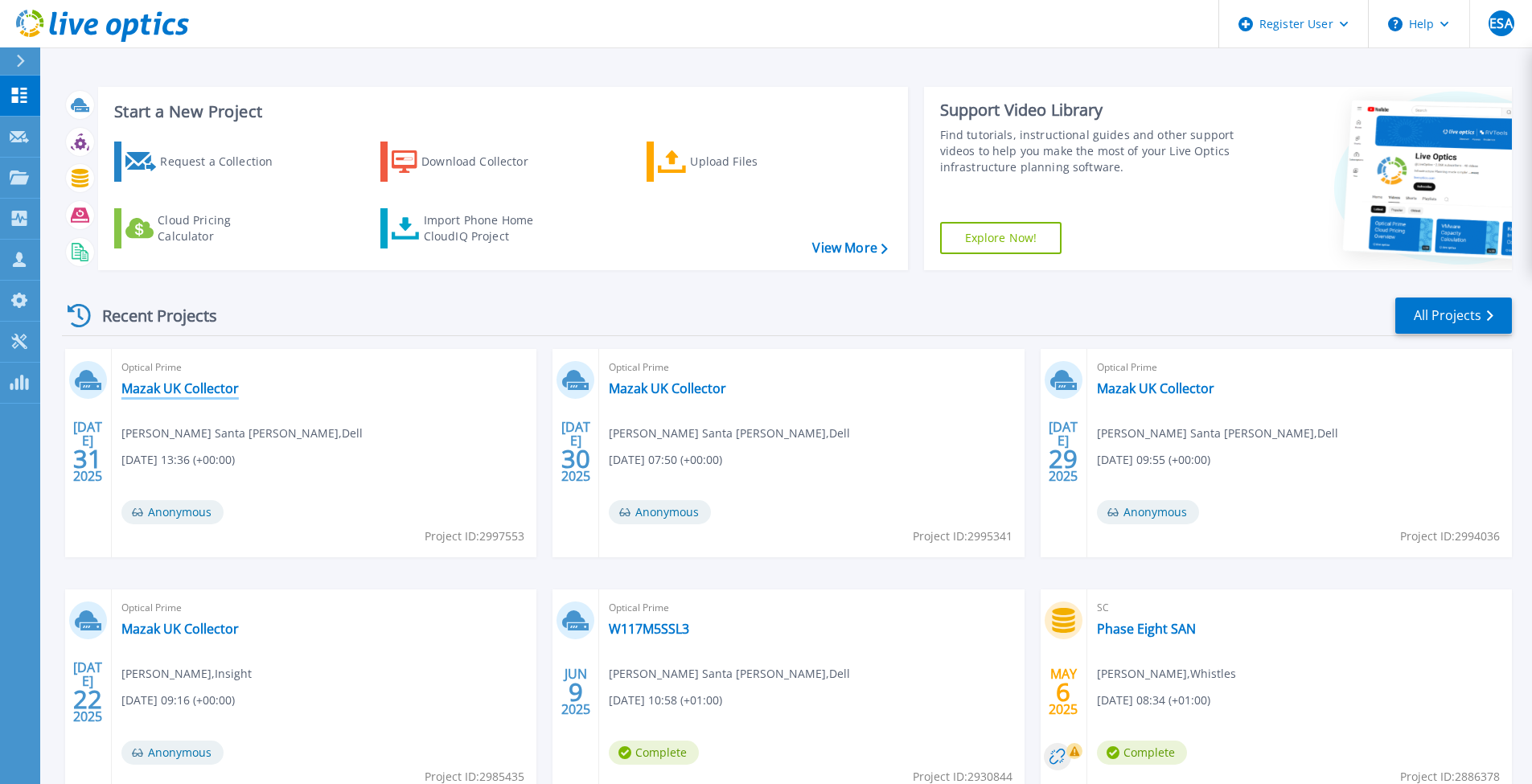
click at [183, 380] on link "Mazak UK Collector" at bounding box center [180, 387] width 117 height 16
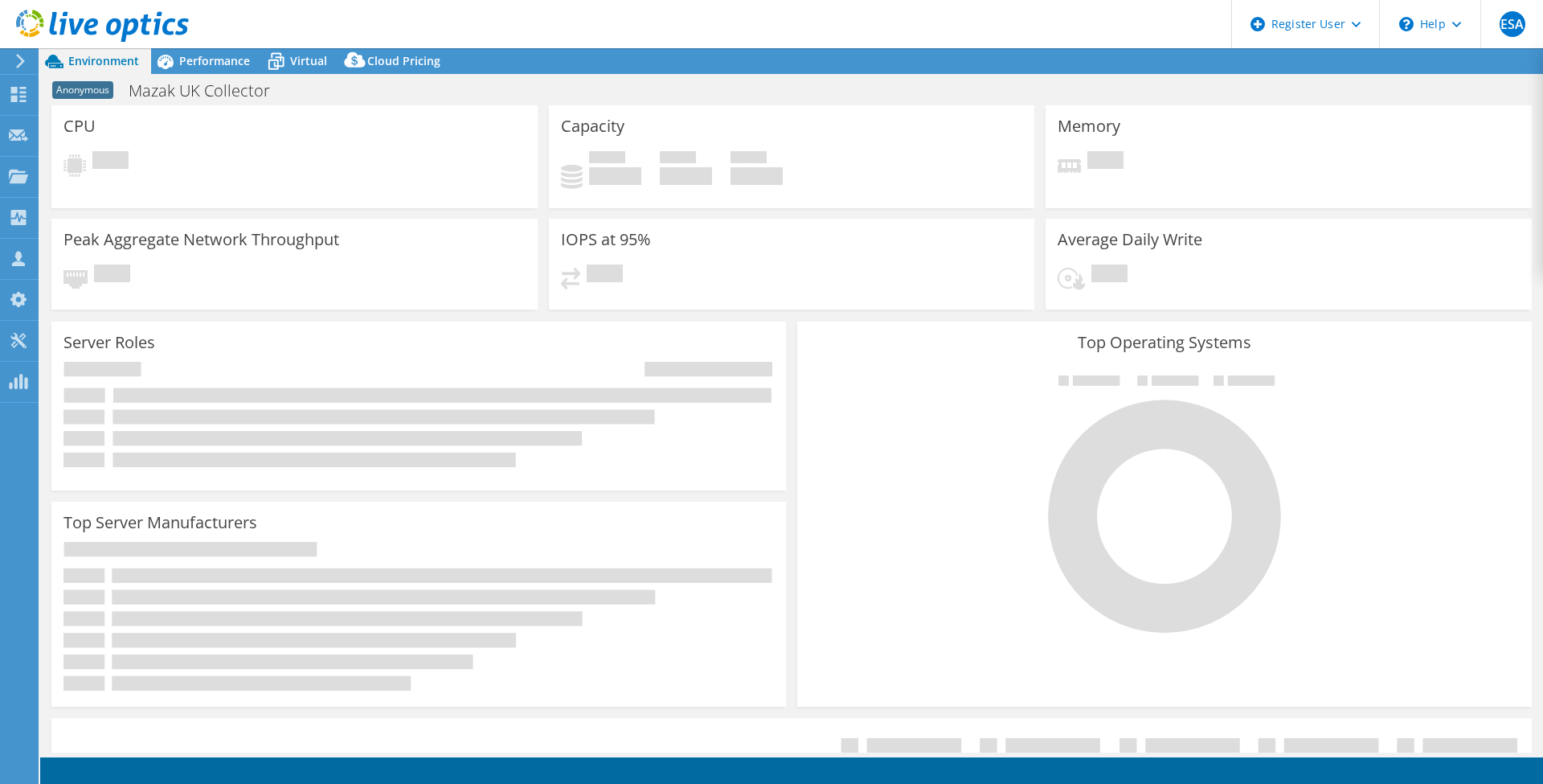
select select "USD"
